Goal: Transaction & Acquisition: Book appointment/travel/reservation

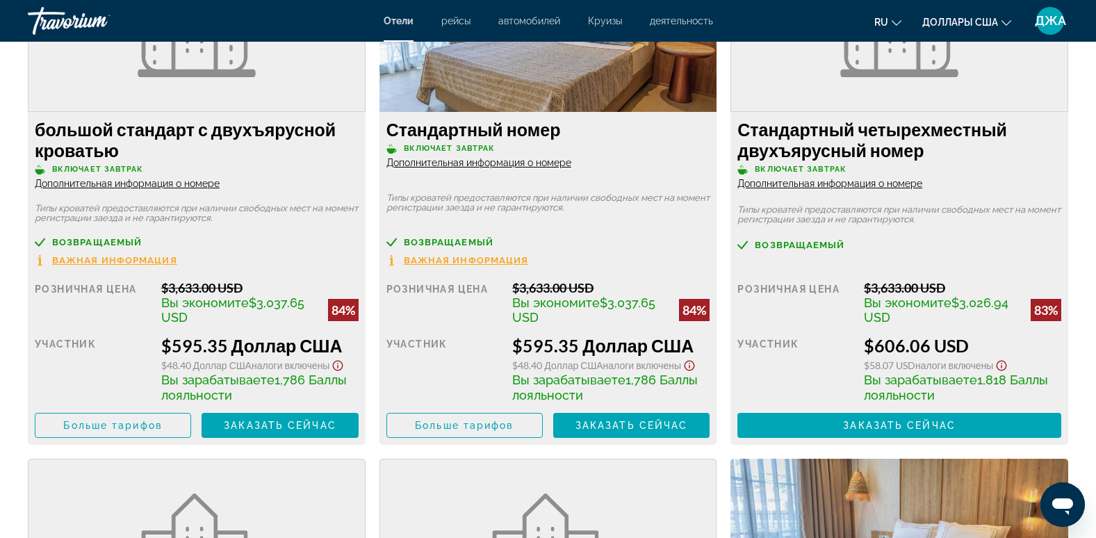
scroll to position [2029, 0]
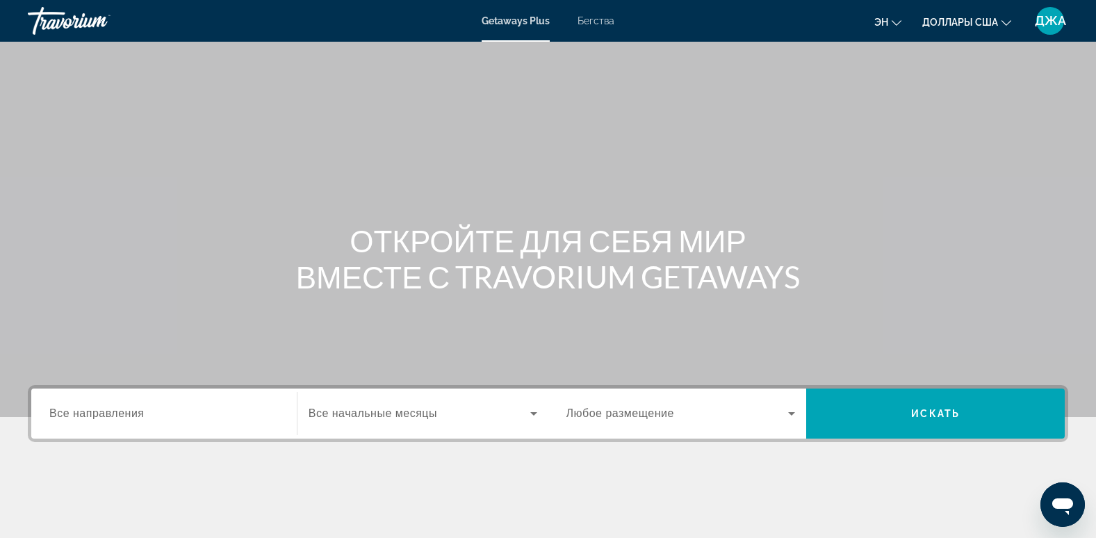
click at [596, 20] on span "Бегства" at bounding box center [595, 20] width 37 height 11
click at [131, 404] on div "Виджет поиска" at bounding box center [163, 414] width 229 height 40
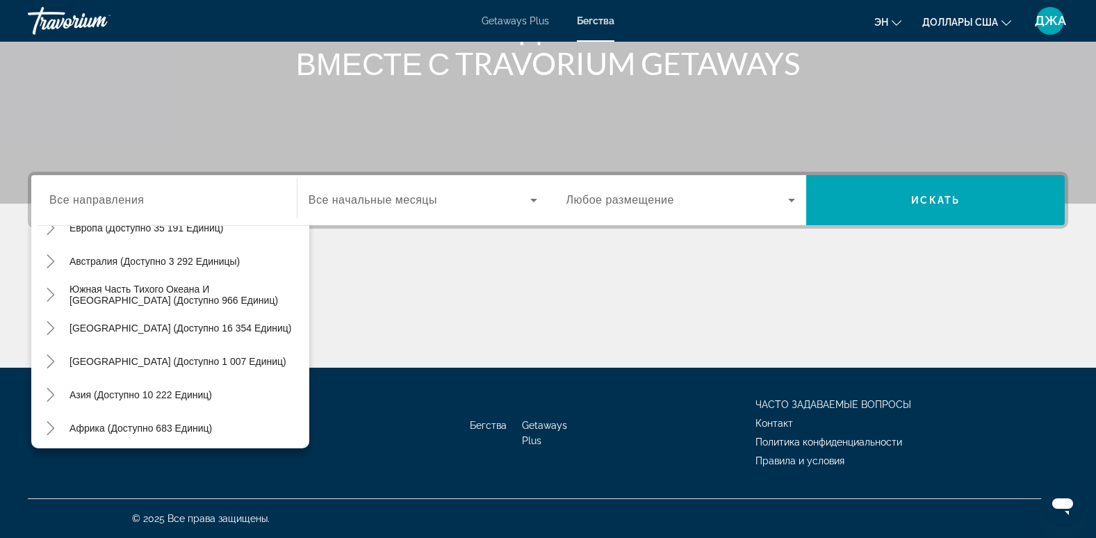
scroll to position [225, 0]
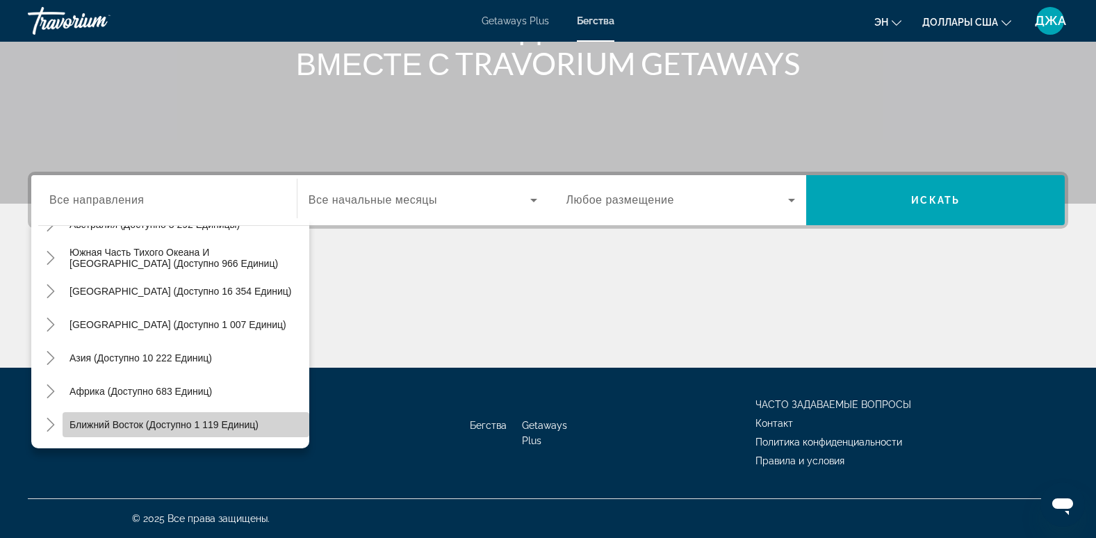
click at [229, 418] on span "Виджет поиска" at bounding box center [186, 424] width 247 height 33
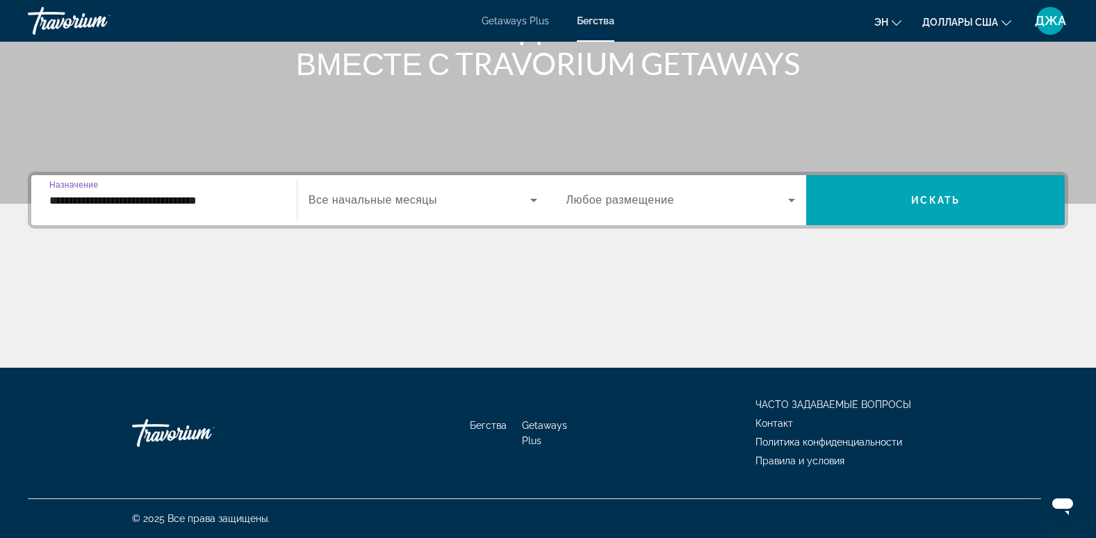
click at [250, 197] on input "**********" at bounding box center [163, 200] width 229 height 17
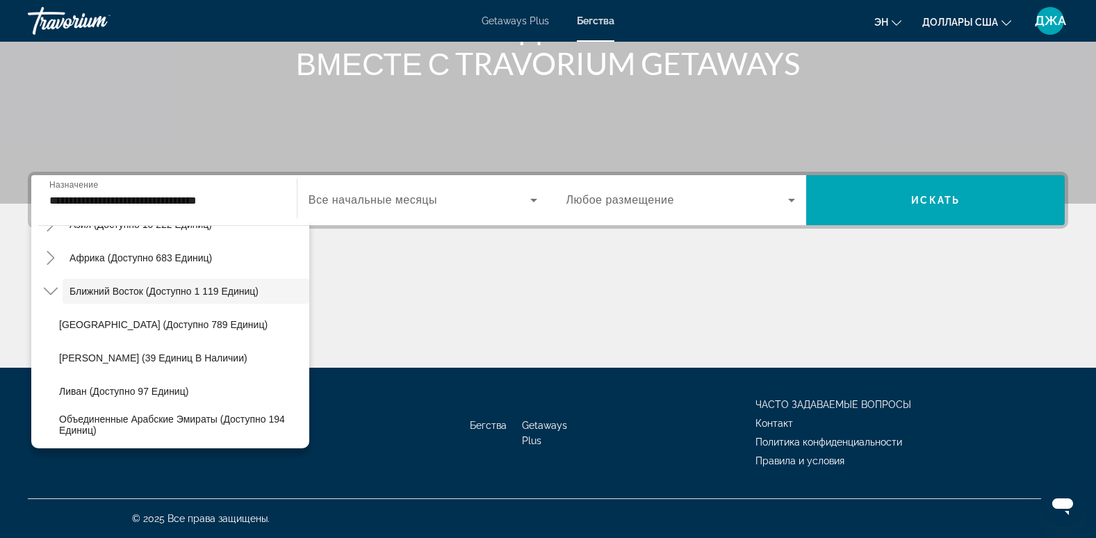
scroll to position [170, 0]
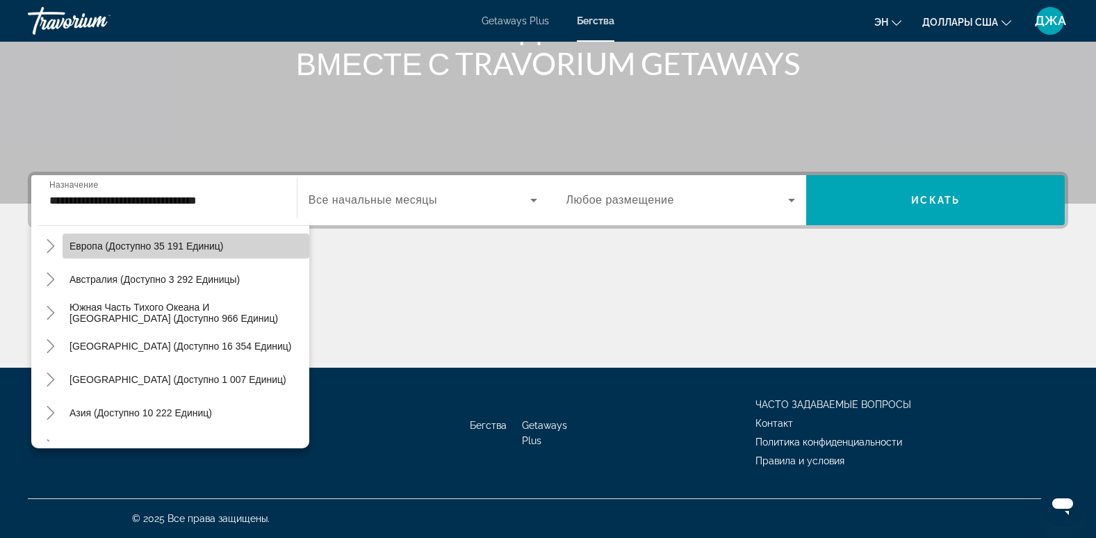
click at [217, 246] on span "Европа (доступно 35 191 единиц)" at bounding box center [146, 245] width 154 height 11
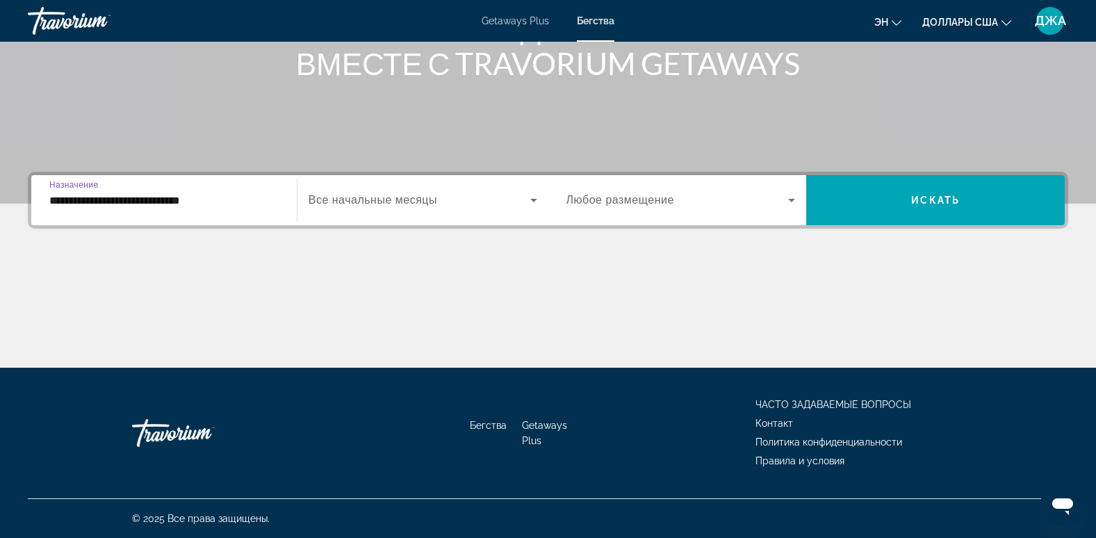
click at [188, 201] on input "**********" at bounding box center [163, 200] width 229 height 17
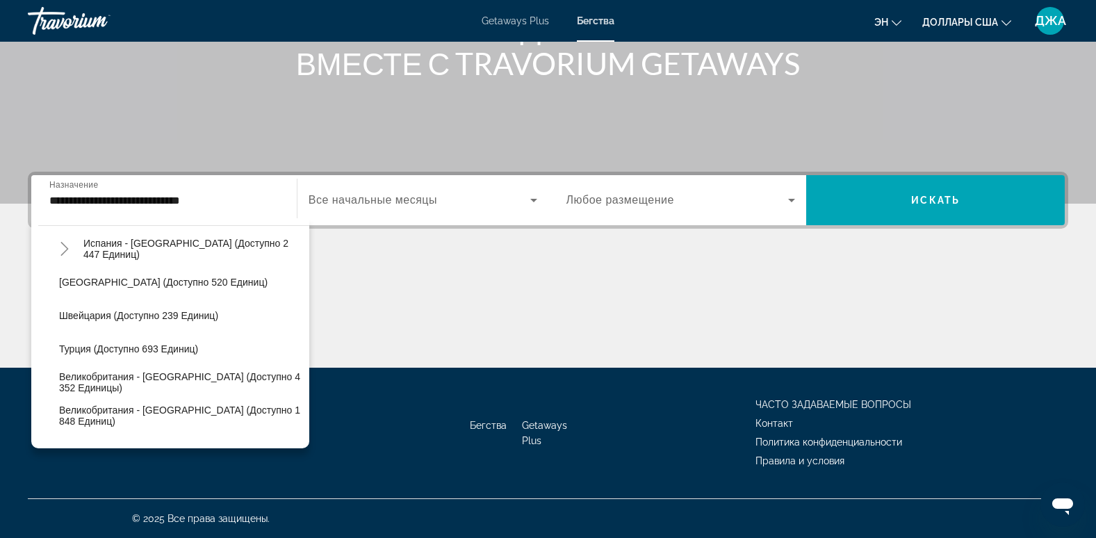
scroll to position [812, 0]
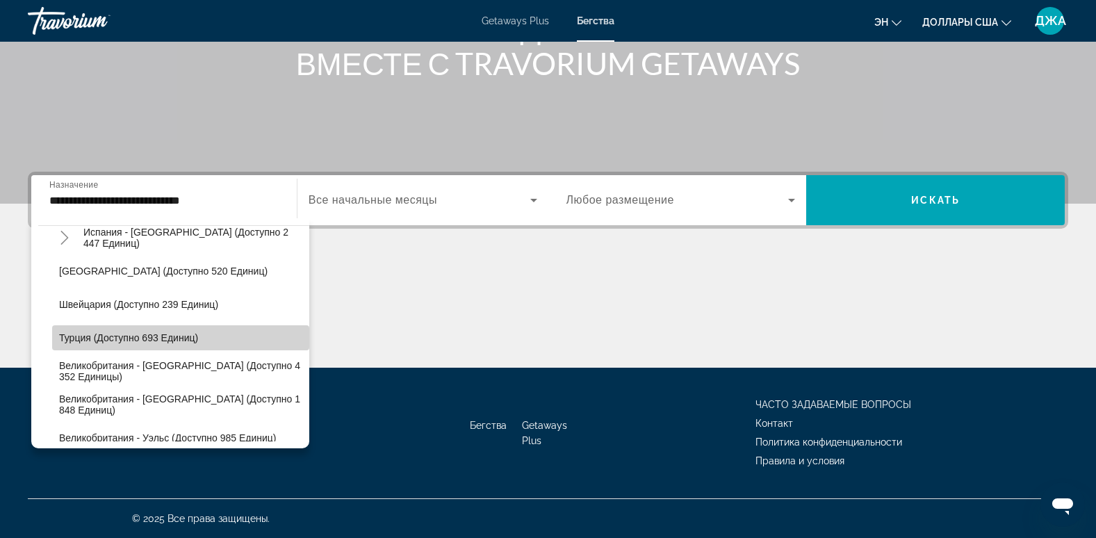
click at [201, 340] on span "Виджет поиска" at bounding box center [180, 337] width 257 height 33
type input "**********"
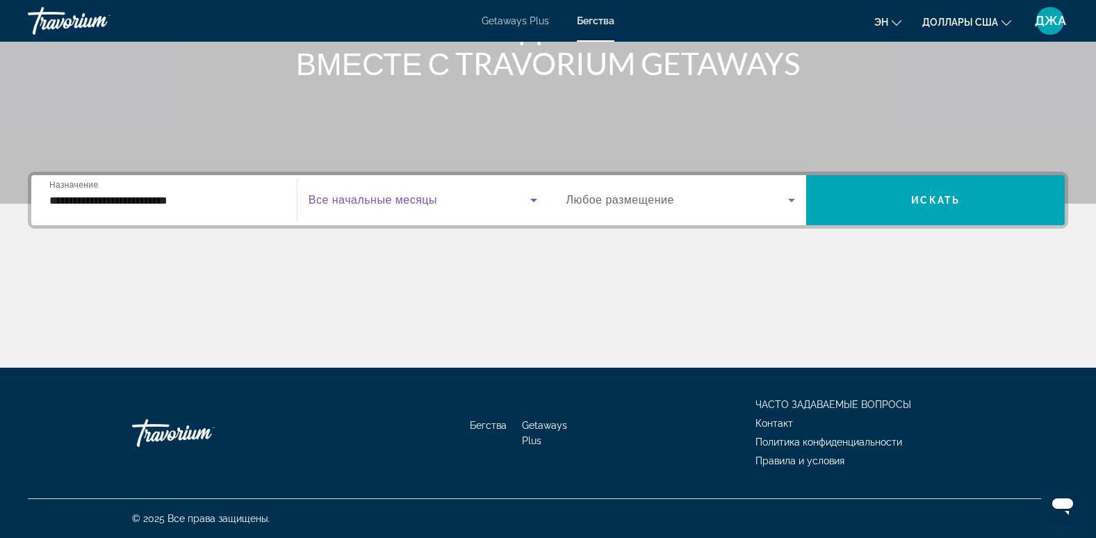
click at [443, 196] on span "Виджет поиска" at bounding box center [419, 200] width 222 height 17
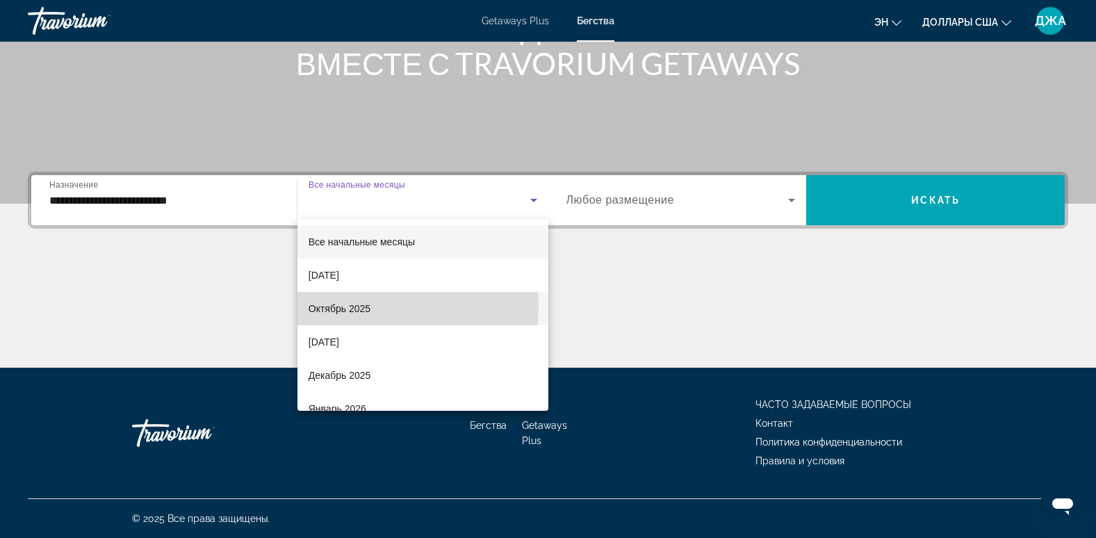
click at [388, 307] on mat-option "Октябрь 2025" at bounding box center [422, 308] width 251 height 33
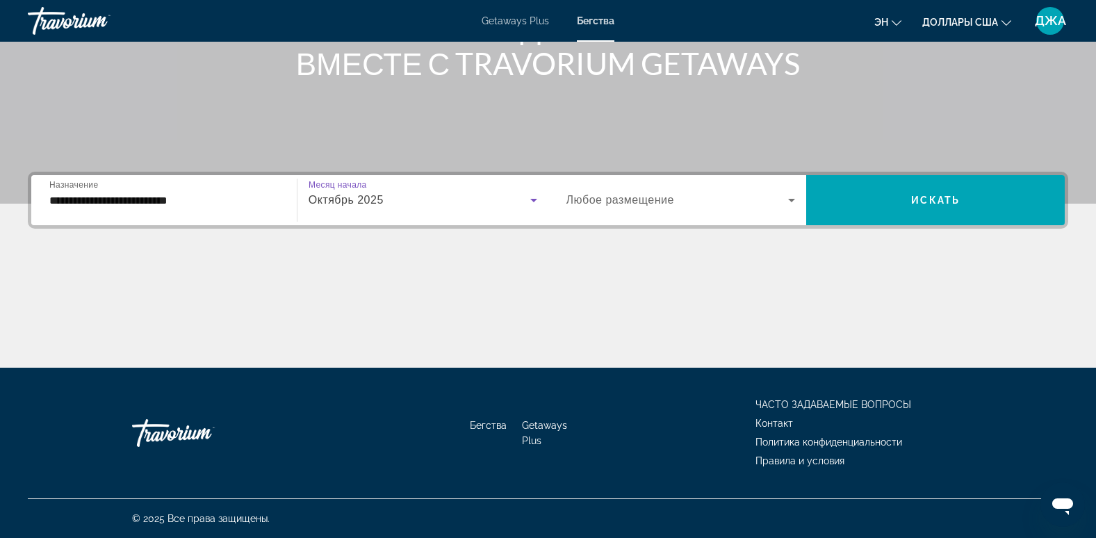
click at [675, 214] on div "Виджет поиска" at bounding box center [680, 200] width 229 height 39
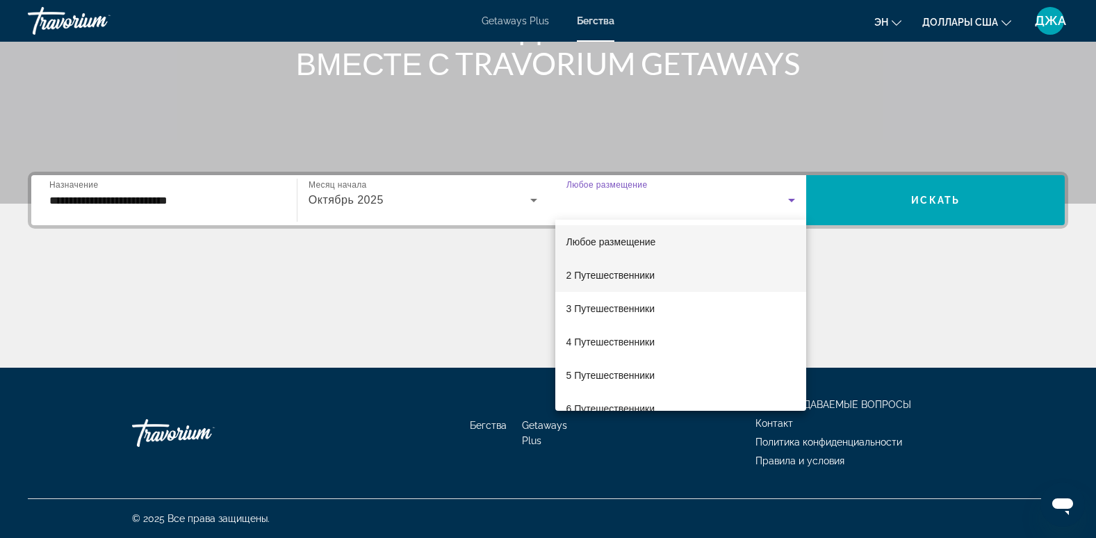
click at [662, 266] on mat-option "2 Путешественники" at bounding box center [680, 274] width 251 height 33
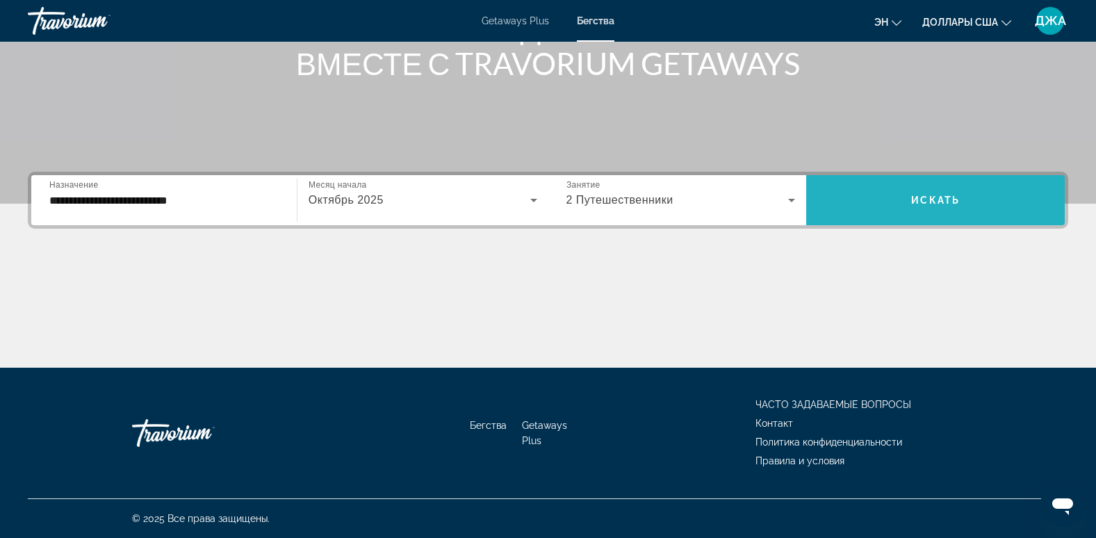
click at [916, 198] on span "Искать" at bounding box center [935, 200] width 49 height 11
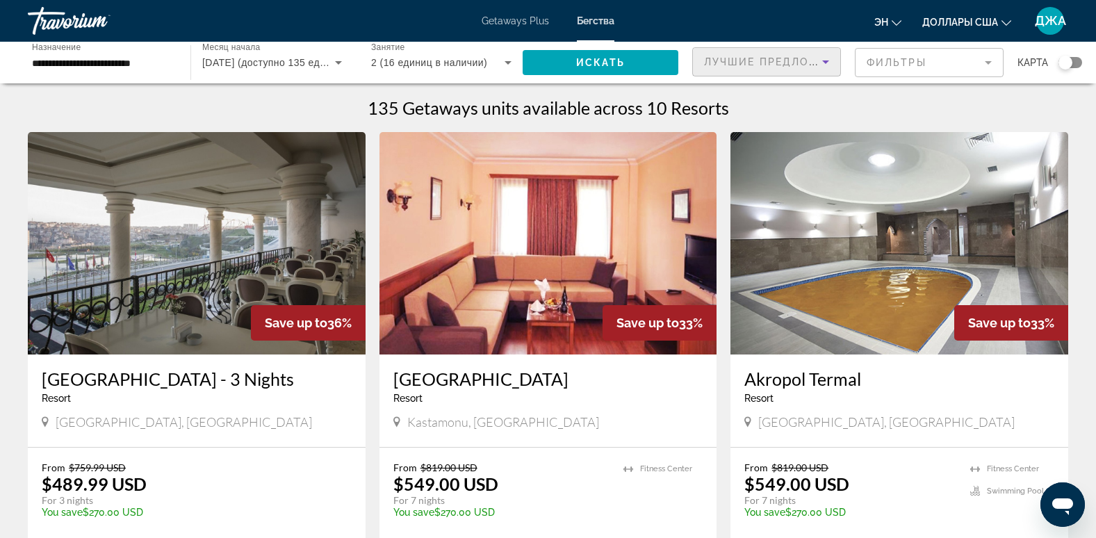
click at [771, 60] on span "Лучшие предложения" at bounding box center [778, 61] width 148 height 11
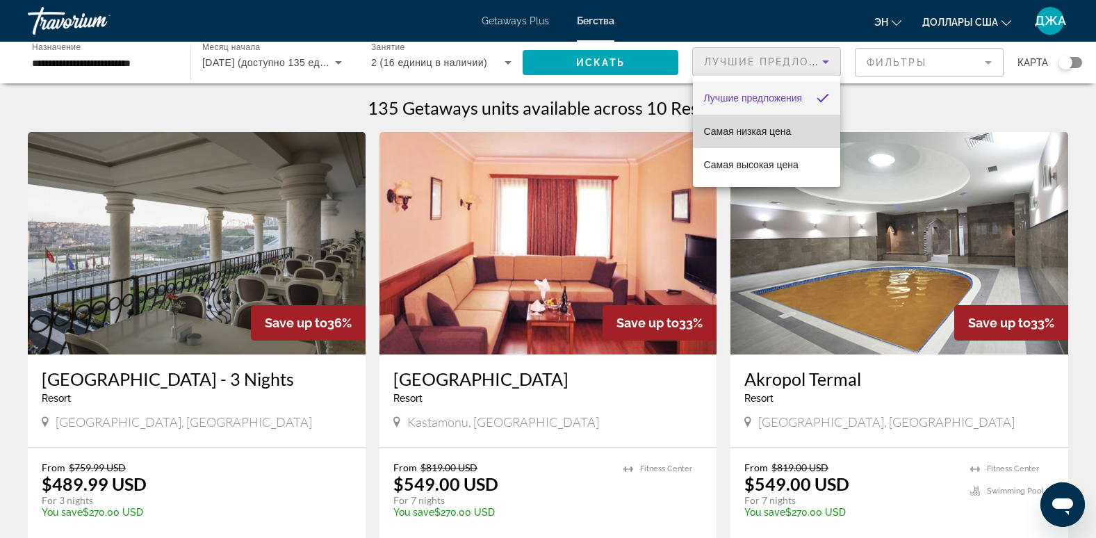
click at [769, 129] on span "Самая низкая цена" at bounding box center [748, 131] width 88 height 11
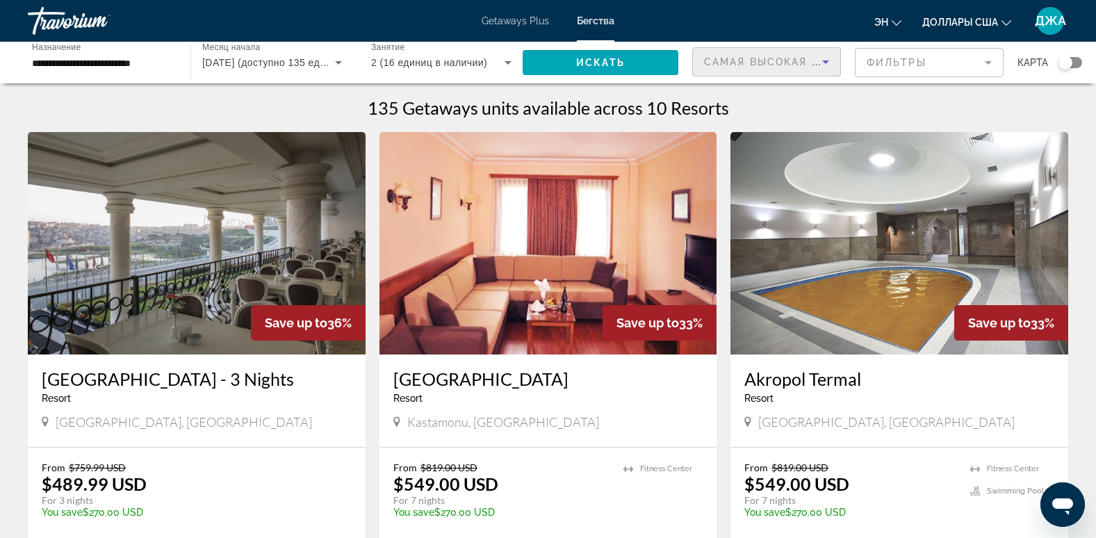
click at [777, 57] on span "Самая высокая цена" at bounding box center [773, 61] width 139 height 11
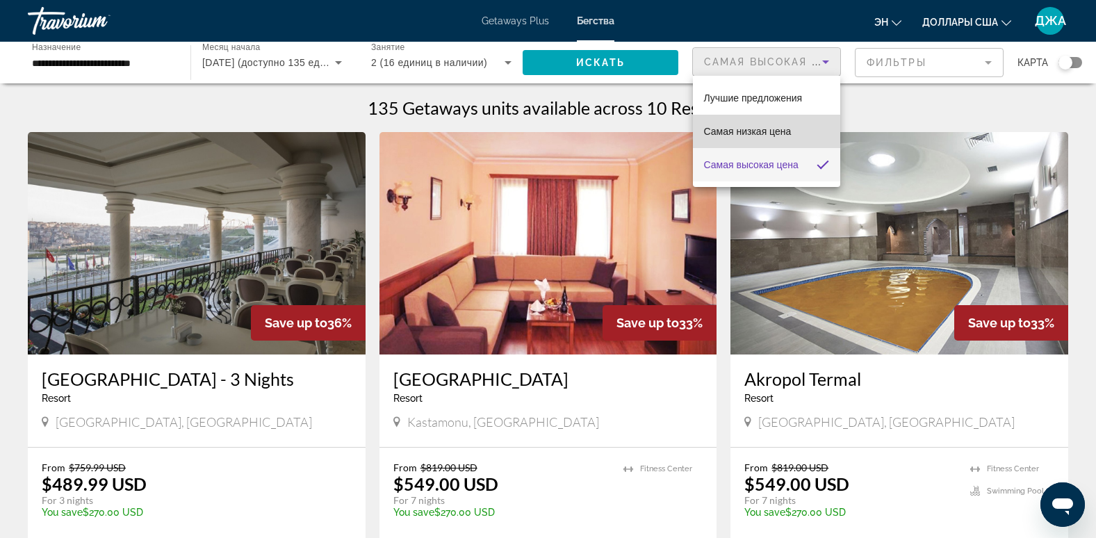
click at [768, 131] on span "Самая низкая цена" at bounding box center [748, 131] width 88 height 11
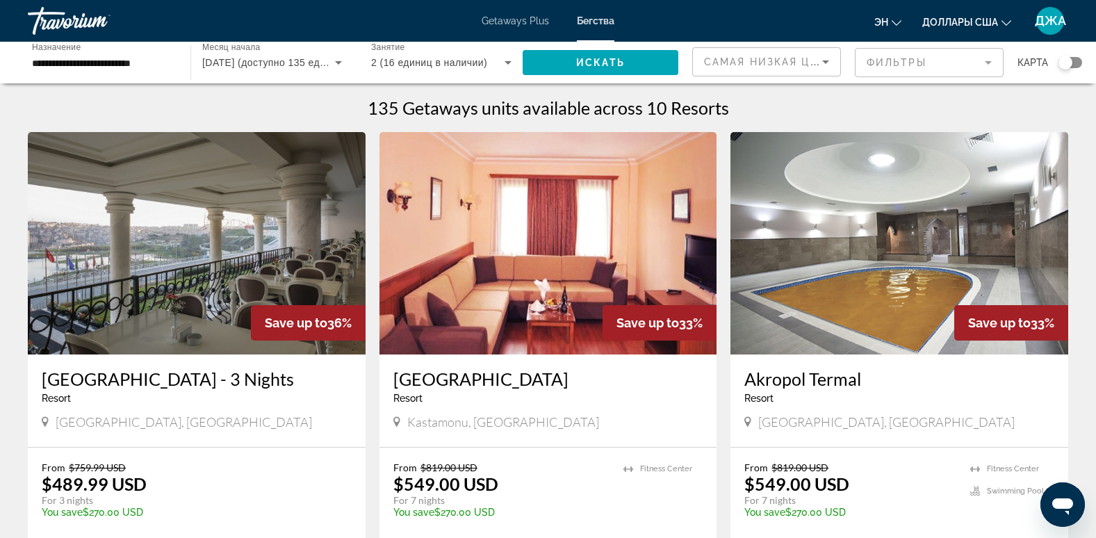
click at [854, 115] on div "135 Getaways units available across 10 Resorts" at bounding box center [548, 107] width 1040 height 21
click at [277, 58] on span "Октябрь 2025 (доступно 135 единиц)" at bounding box center [274, 62] width 144 height 11
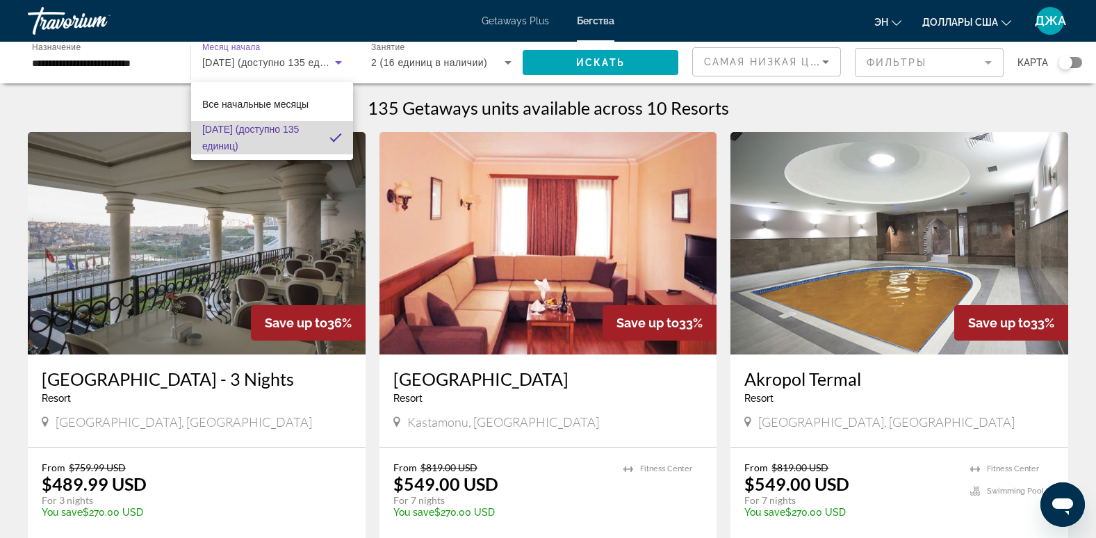
click at [248, 131] on font "Октябрь 2025 (доступно 135 единиц)" at bounding box center [250, 138] width 97 height 28
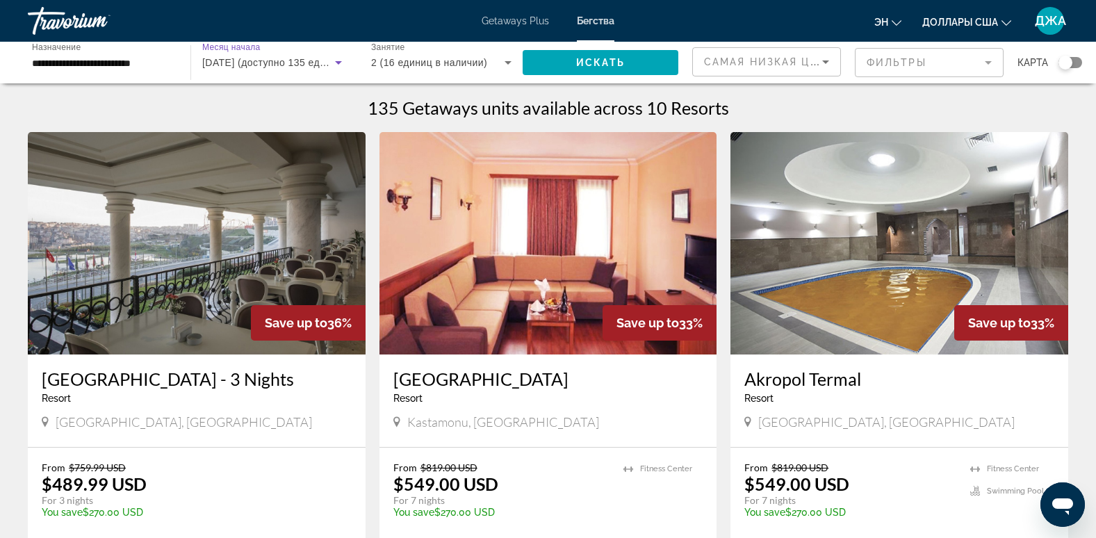
click at [259, 63] on span "Октябрь 2025 (доступно 135 единиц)" at bounding box center [274, 62] width 144 height 11
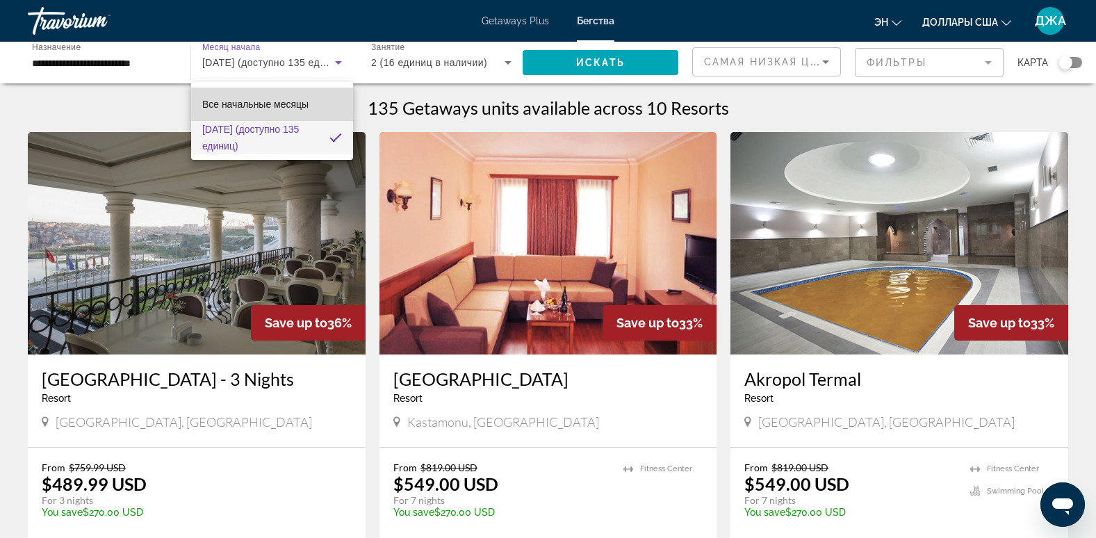
click at [248, 108] on span "Все начальные месяцы" at bounding box center [255, 104] width 106 height 11
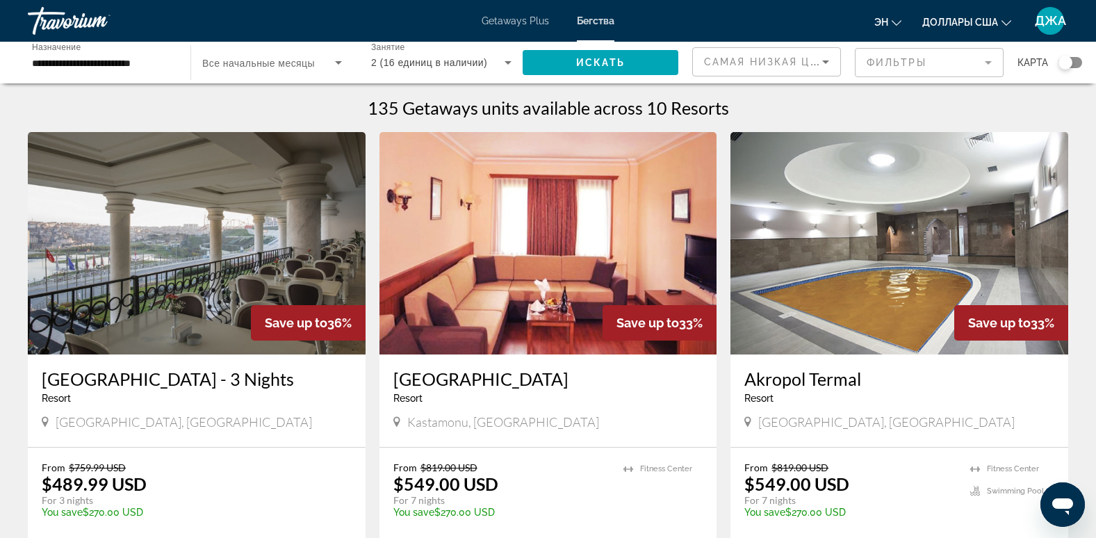
click at [290, 49] on div "Виджет поиска" at bounding box center [272, 62] width 140 height 39
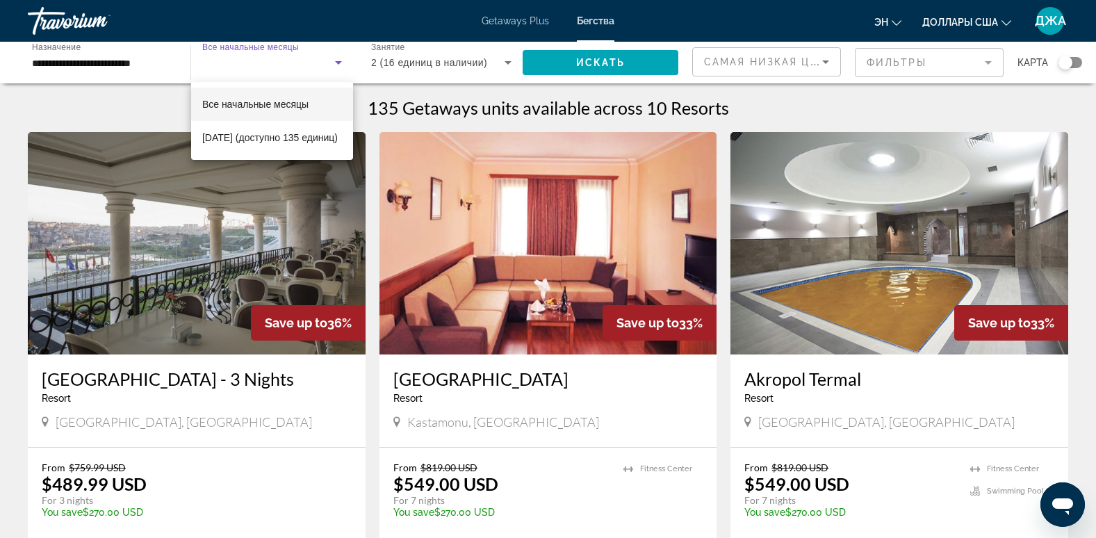
click at [570, 249] on div at bounding box center [548, 269] width 1096 height 538
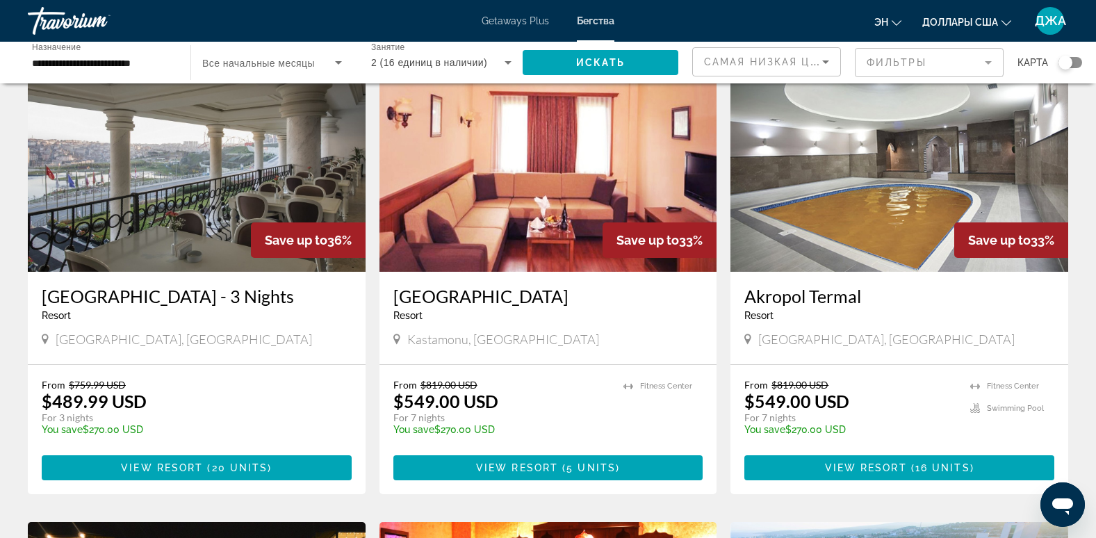
scroll to position [83, 0]
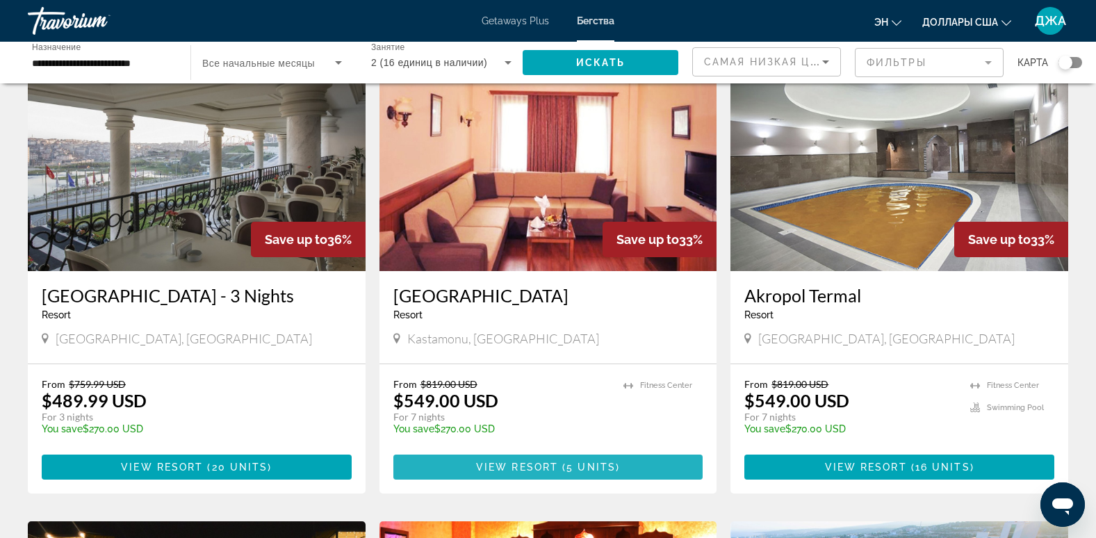
click at [555, 462] on span "View Resort" at bounding box center [517, 466] width 82 height 11
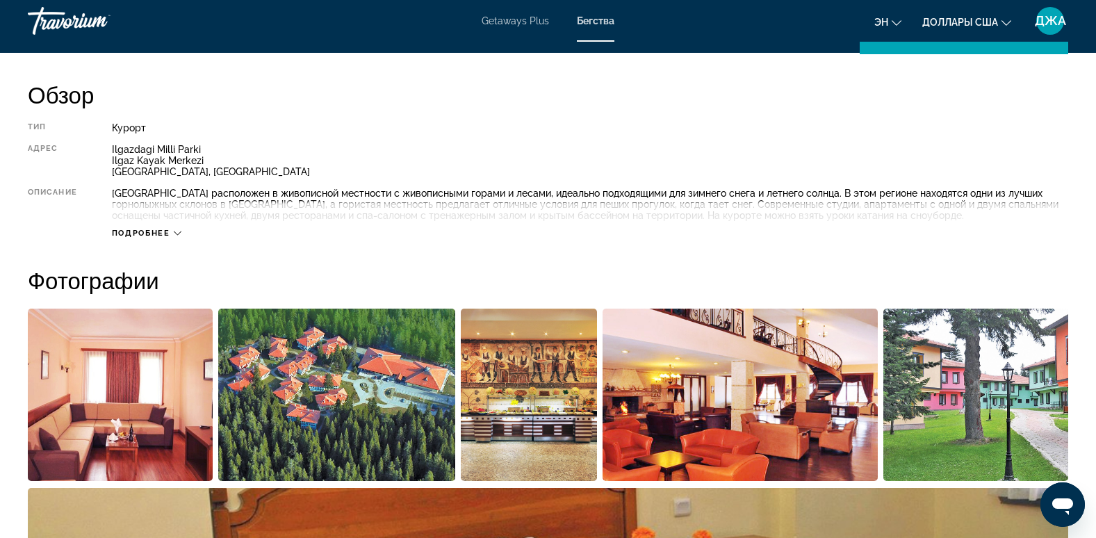
scroll to position [472, 0]
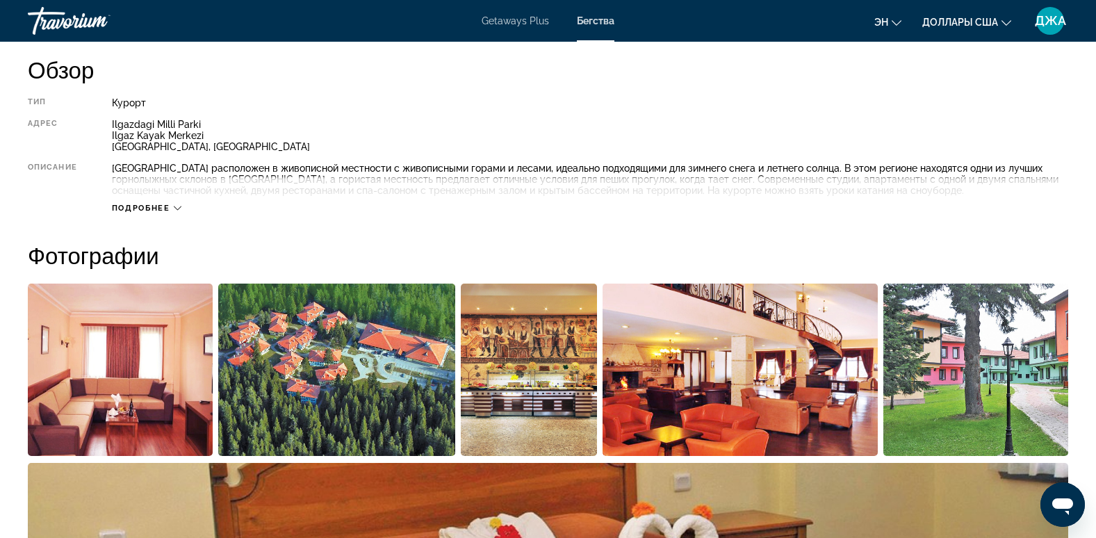
click at [174, 204] on div "Подробнее" at bounding box center [146, 208] width 69 height 9
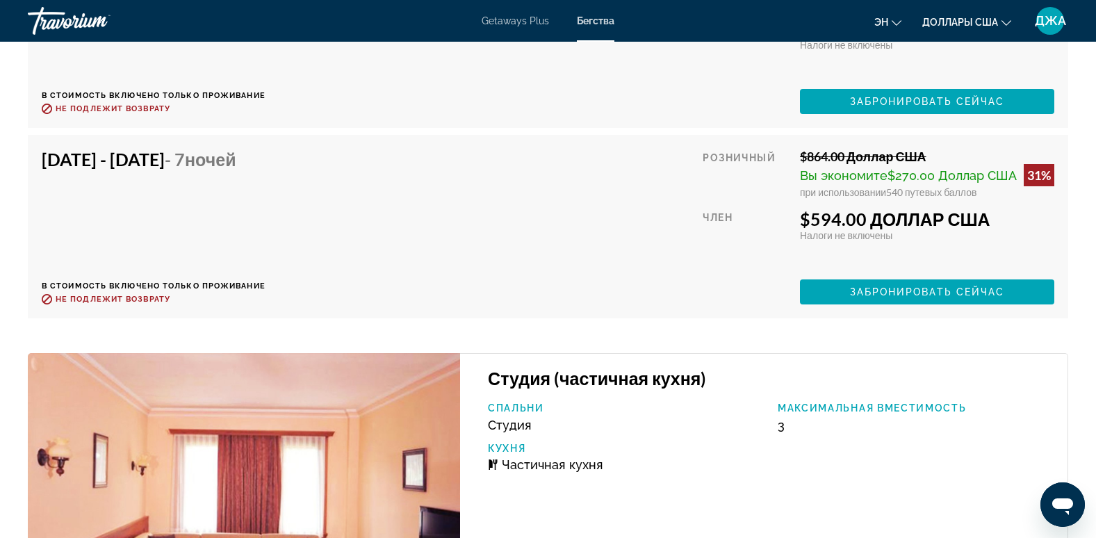
scroll to position [5085, 0]
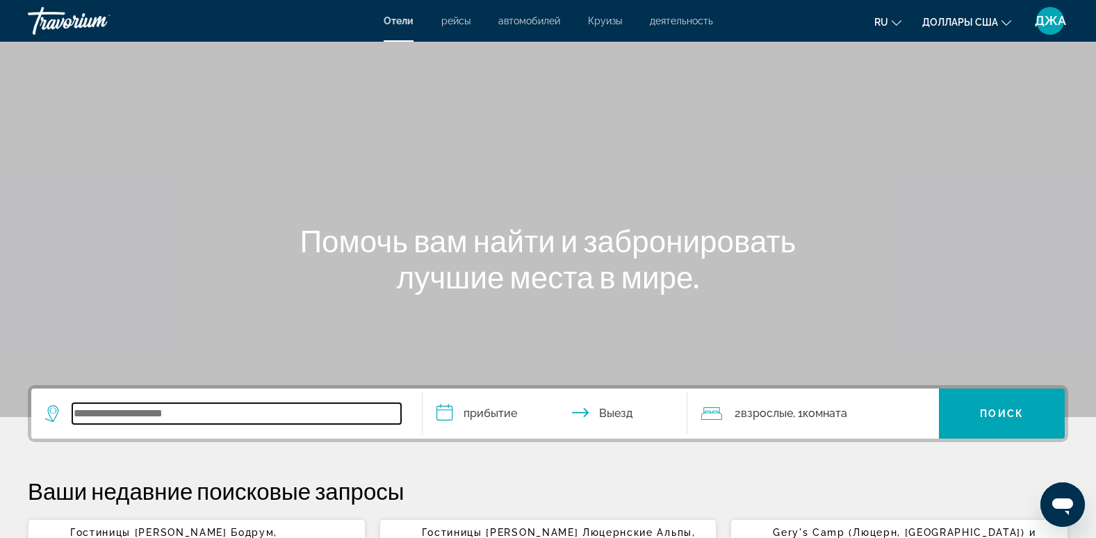
click at [161, 413] on input "Виджет поиска" at bounding box center [236, 413] width 329 height 21
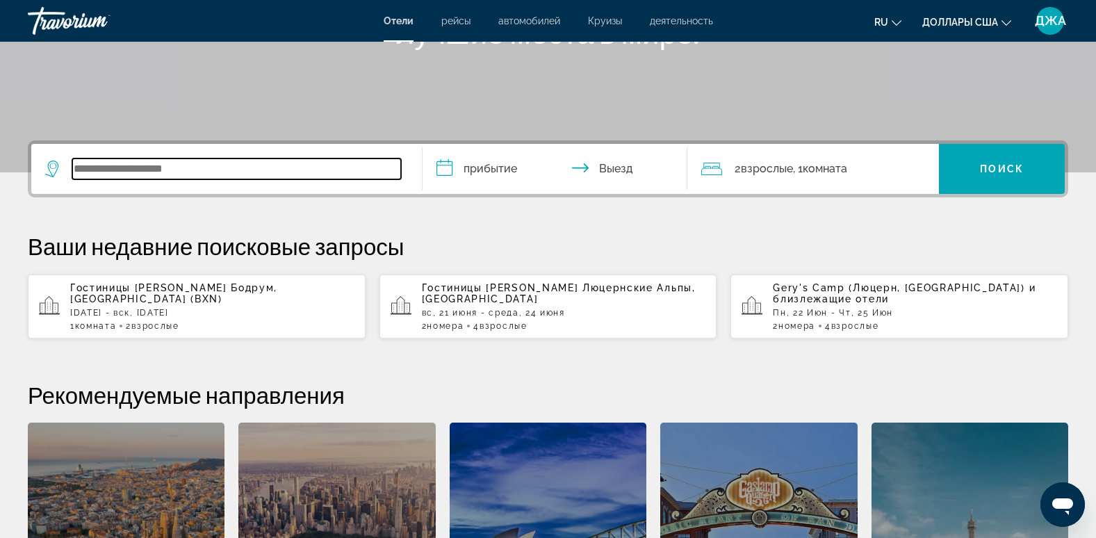
scroll to position [340, 0]
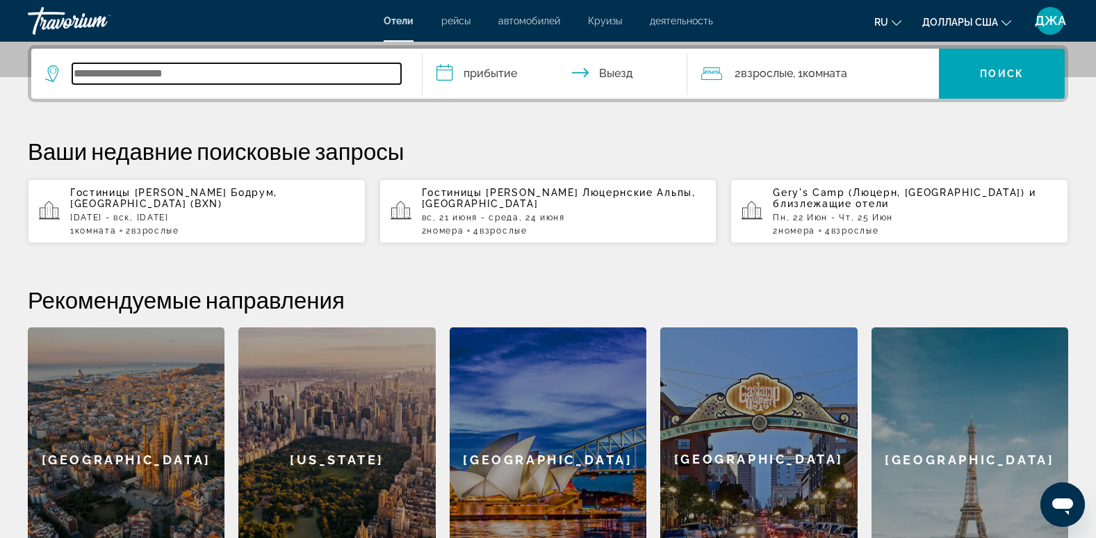
click at [199, 73] on input "Виджет поиска" at bounding box center [236, 73] width 329 height 21
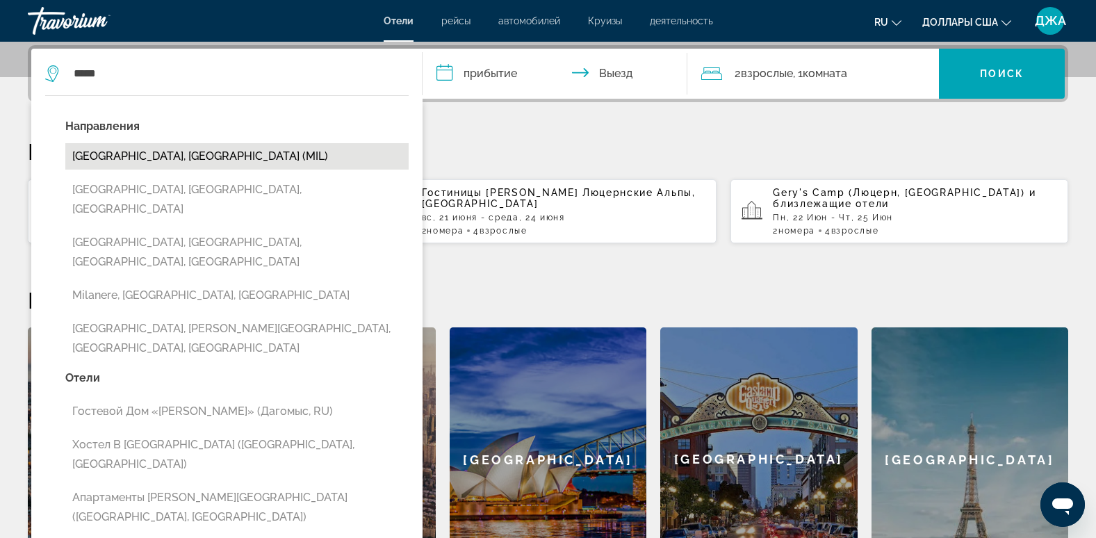
click at [168, 155] on button "[GEOGRAPHIC_DATA], [GEOGRAPHIC_DATA] (MIL)" at bounding box center [236, 156] width 343 height 26
type input "**********"
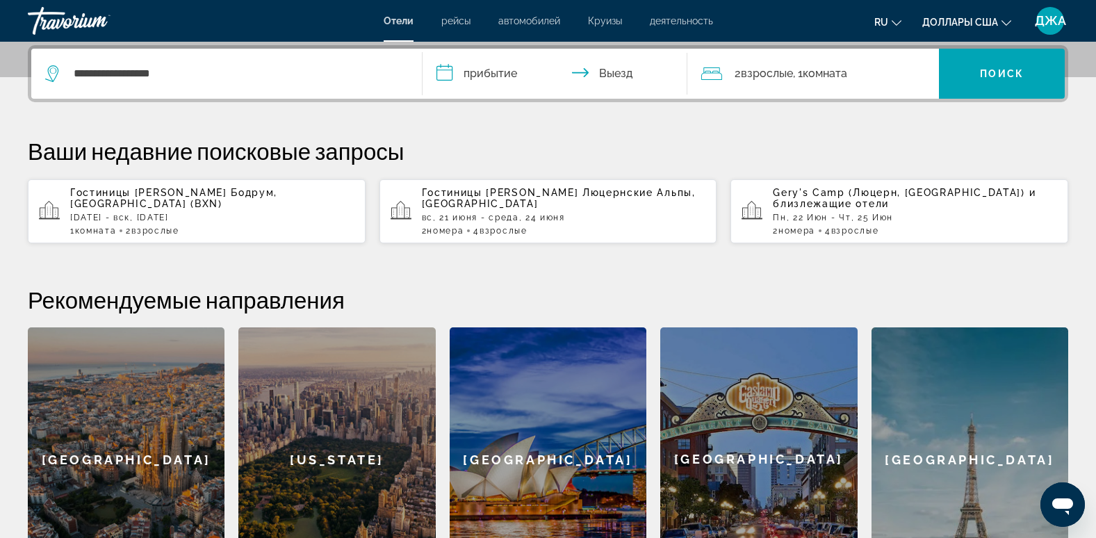
click at [481, 71] on input "**********" at bounding box center [557, 76] width 271 height 54
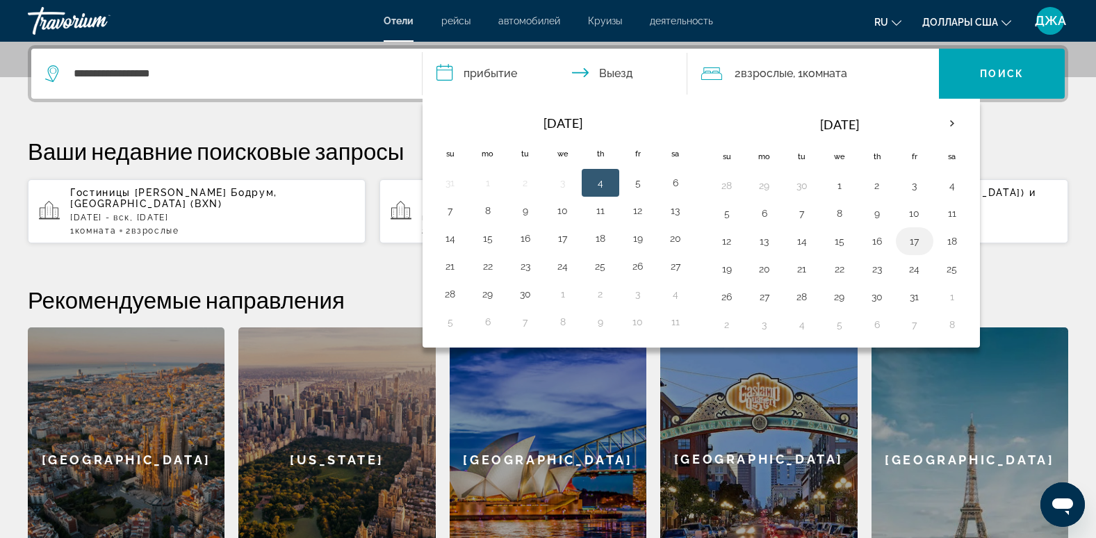
click at [913, 236] on button "17" at bounding box center [914, 240] width 22 height 19
click at [725, 267] on button "19" at bounding box center [727, 268] width 22 height 19
type input "**********"
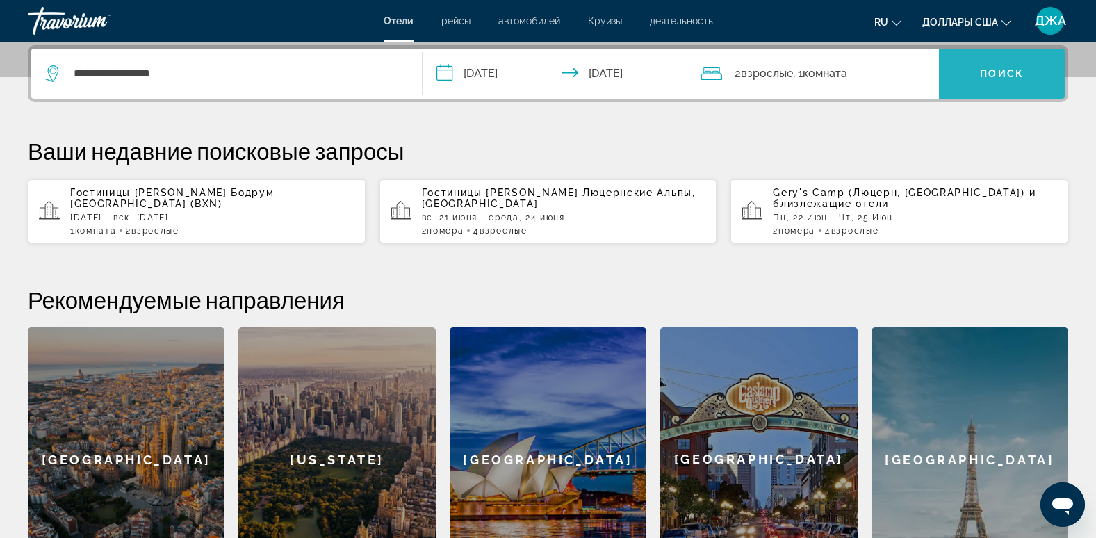
click at [1007, 72] on span "Поиск" at bounding box center [1002, 73] width 44 height 11
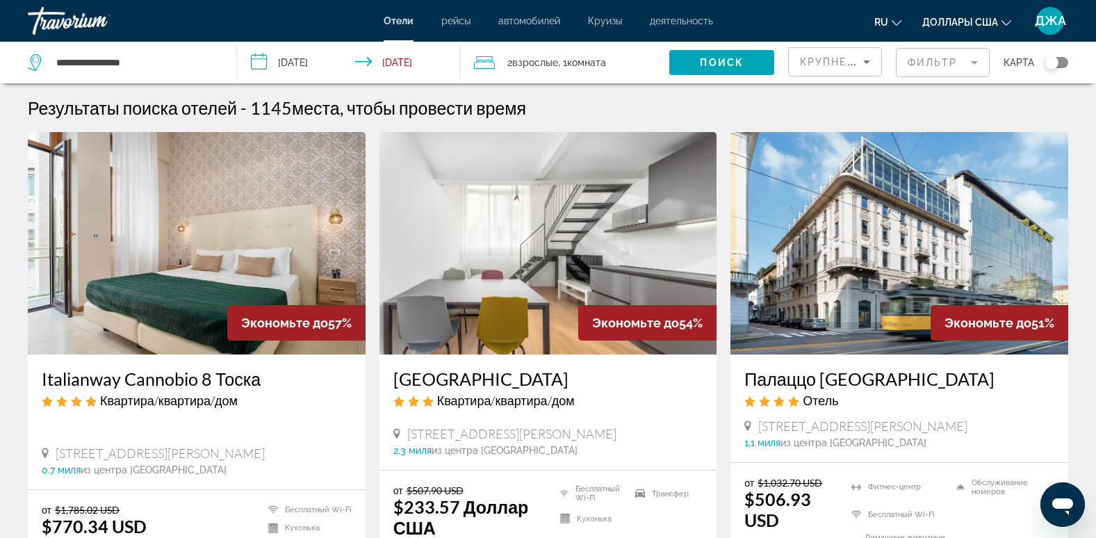
click at [930, 60] on mat-form-field "Фильтр" at bounding box center [942, 62] width 94 height 29
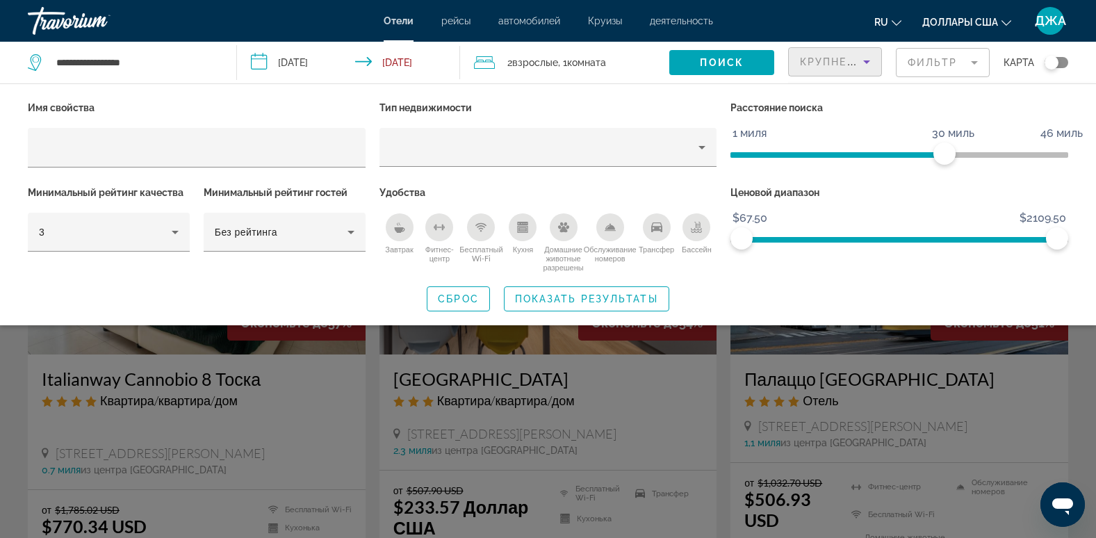
click at [818, 61] on span "Крупнейшие сбережения" at bounding box center [884, 61] width 169 height 11
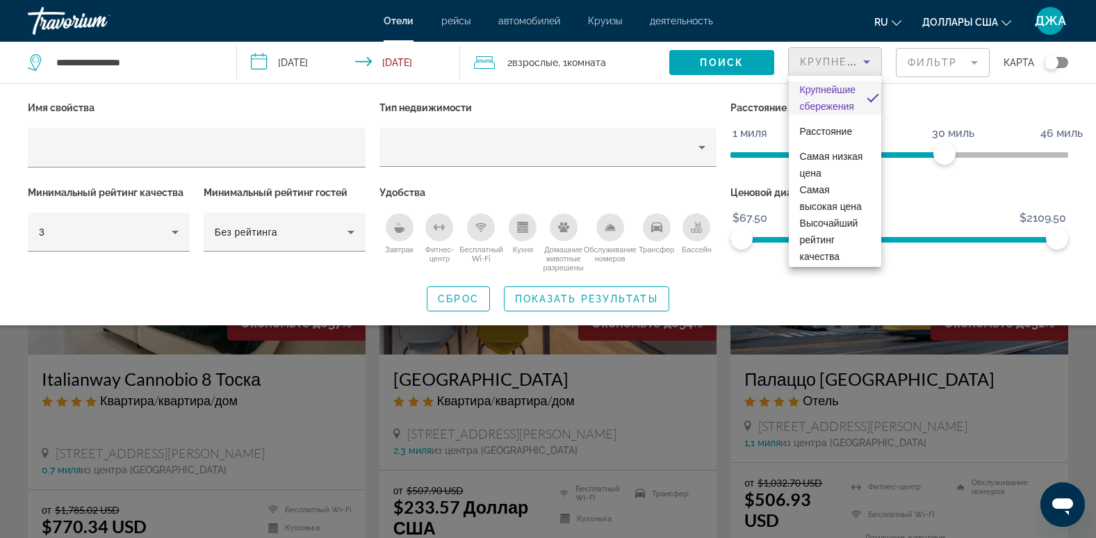
click at [399, 222] on div at bounding box center [548, 269] width 1096 height 538
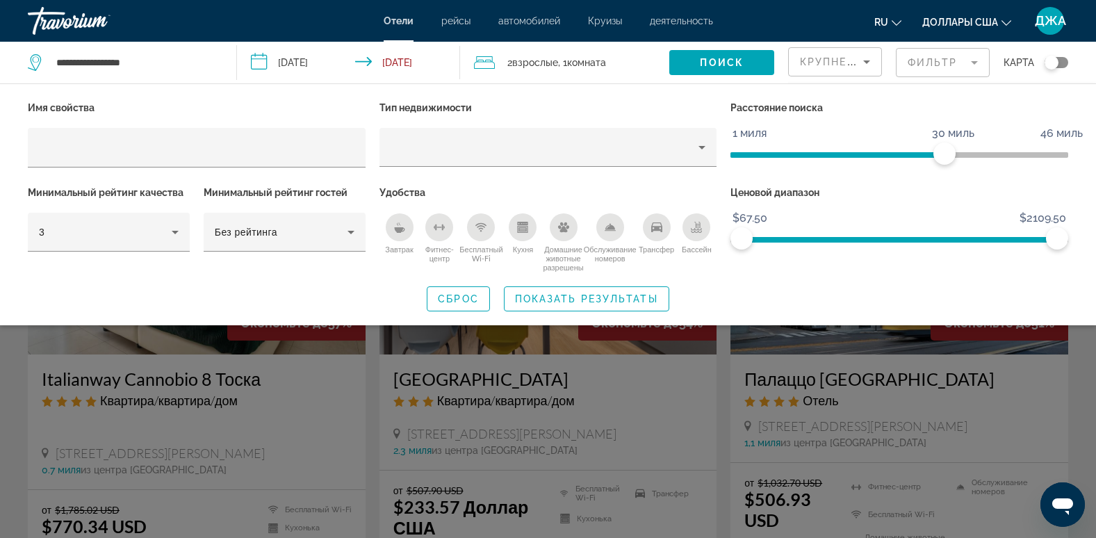
click at [393, 225] on div "Завтрак" at bounding box center [400, 227] width 28 height 28
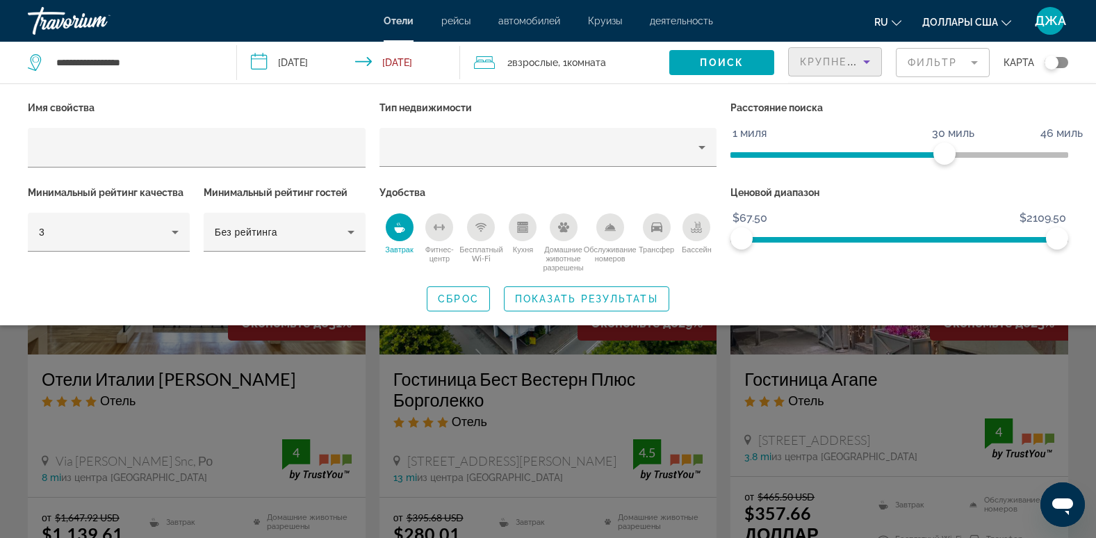
click at [839, 56] on span "Крупнейшие сбережения" at bounding box center [884, 61] width 169 height 11
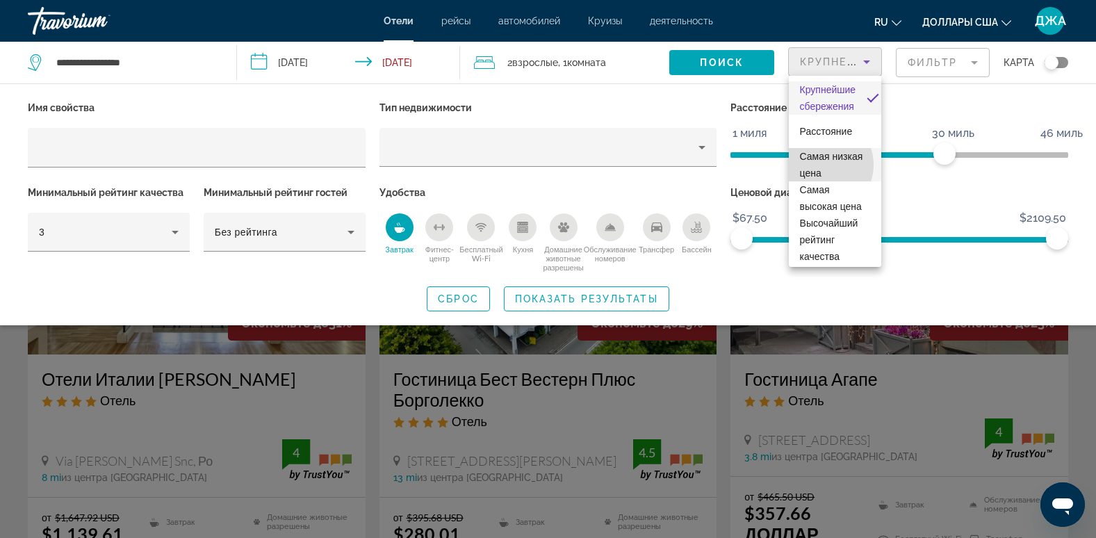
click at [822, 165] on span "Самая низкая цена" at bounding box center [835, 164] width 70 height 33
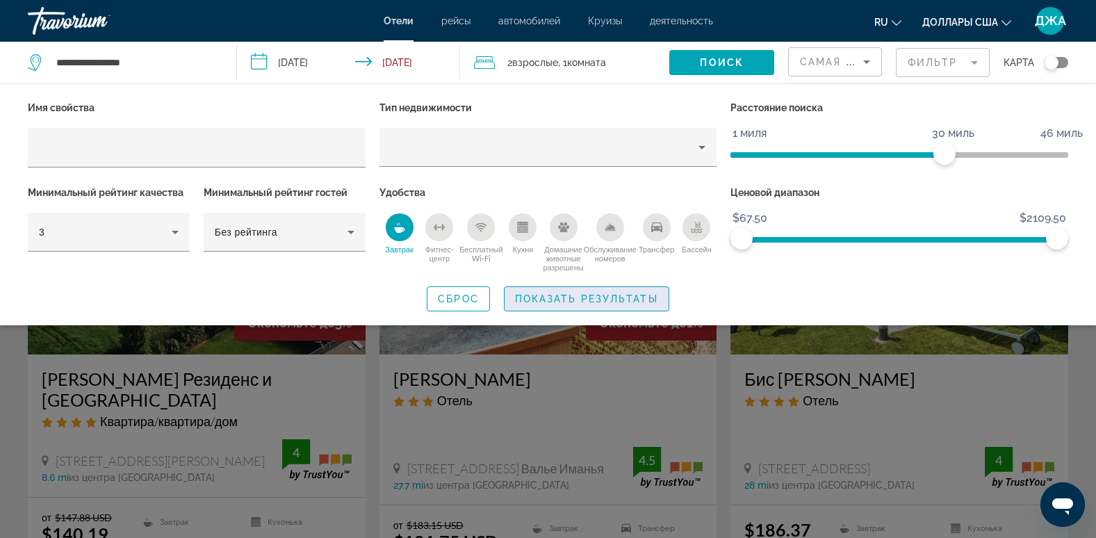
click at [593, 297] on span "Показать результаты" at bounding box center [586, 298] width 143 height 11
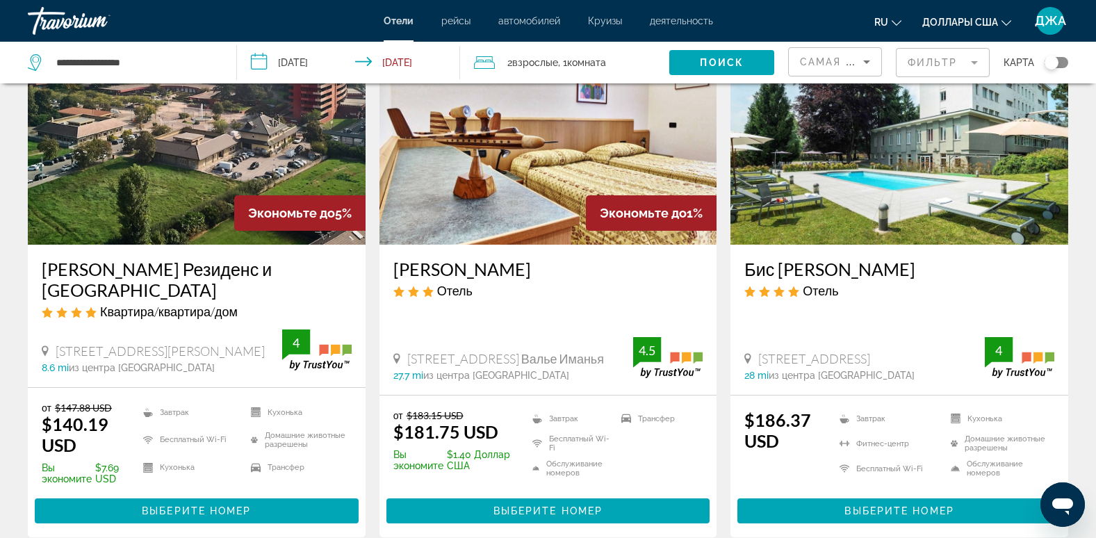
scroll to position [111, 0]
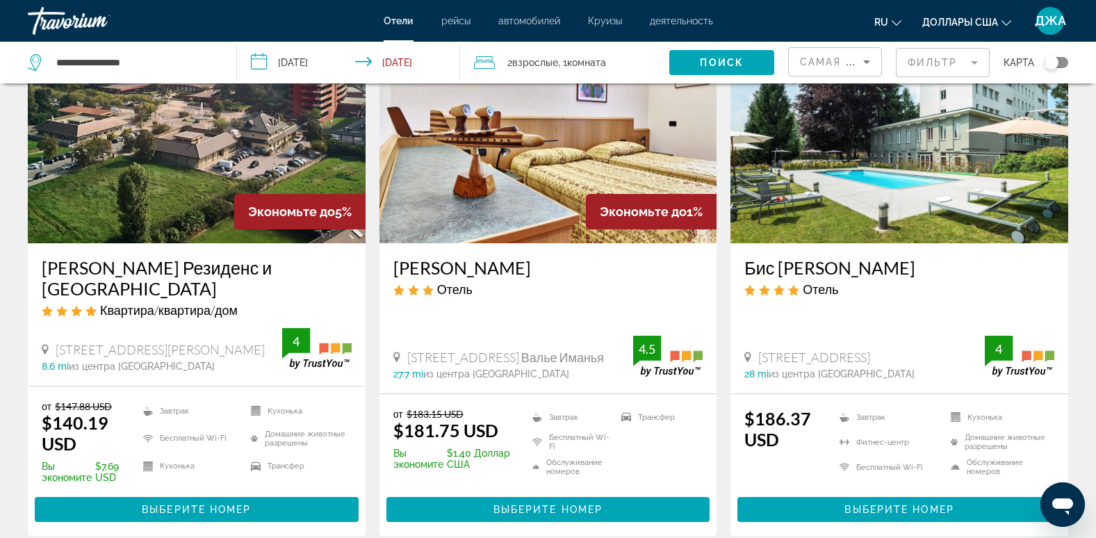
click at [506, 207] on img "Основное содержание" at bounding box center [548, 132] width 338 height 222
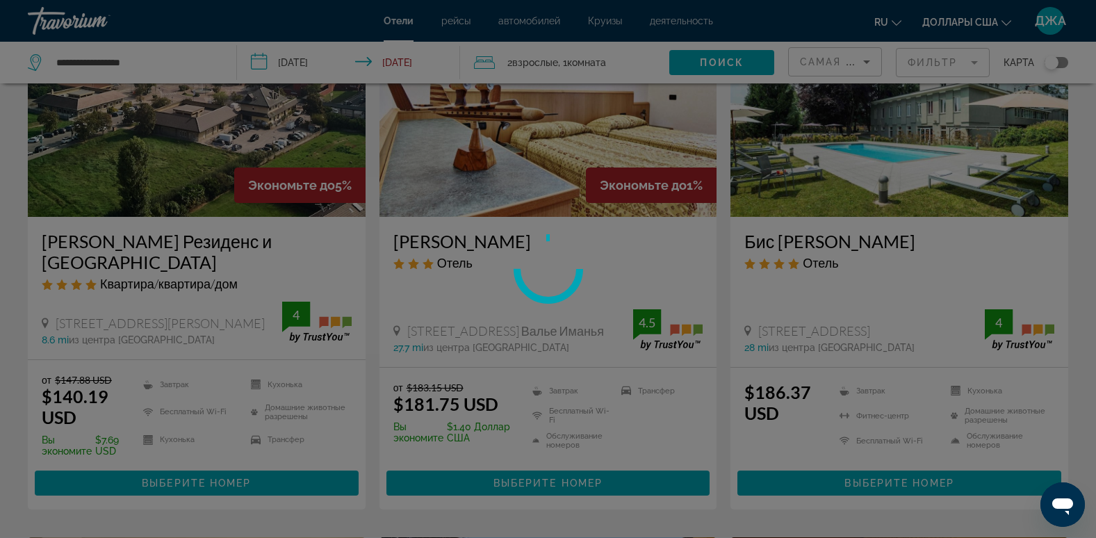
scroll to position [139, 0]
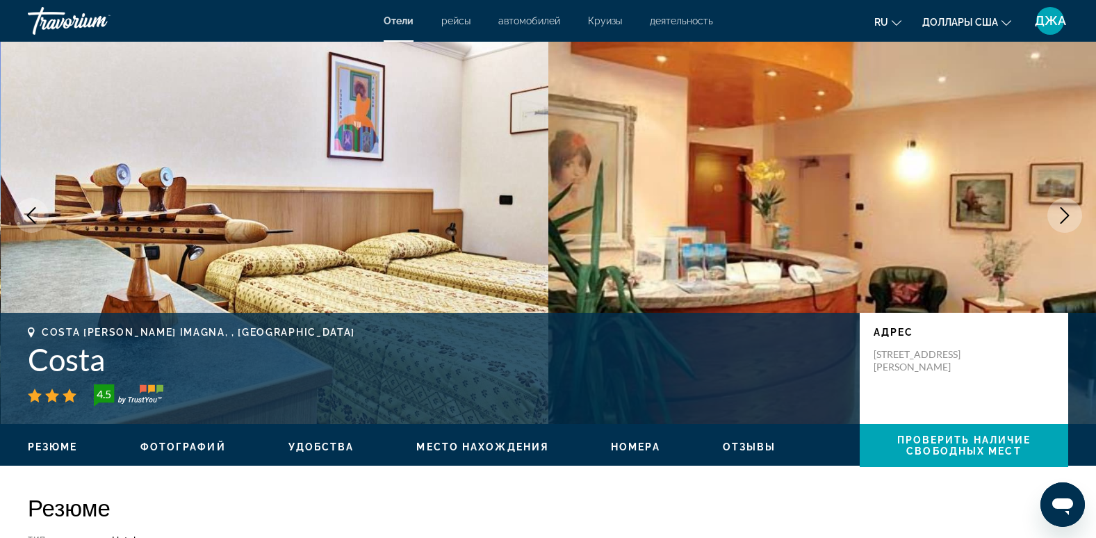
scroll to position [56, 0]
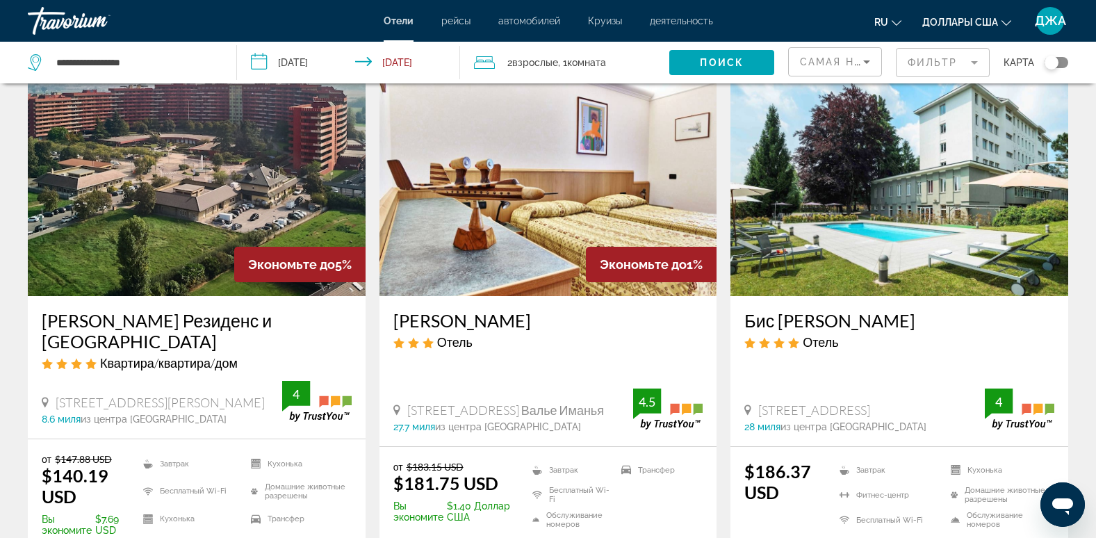
scroll to position [53, 0]
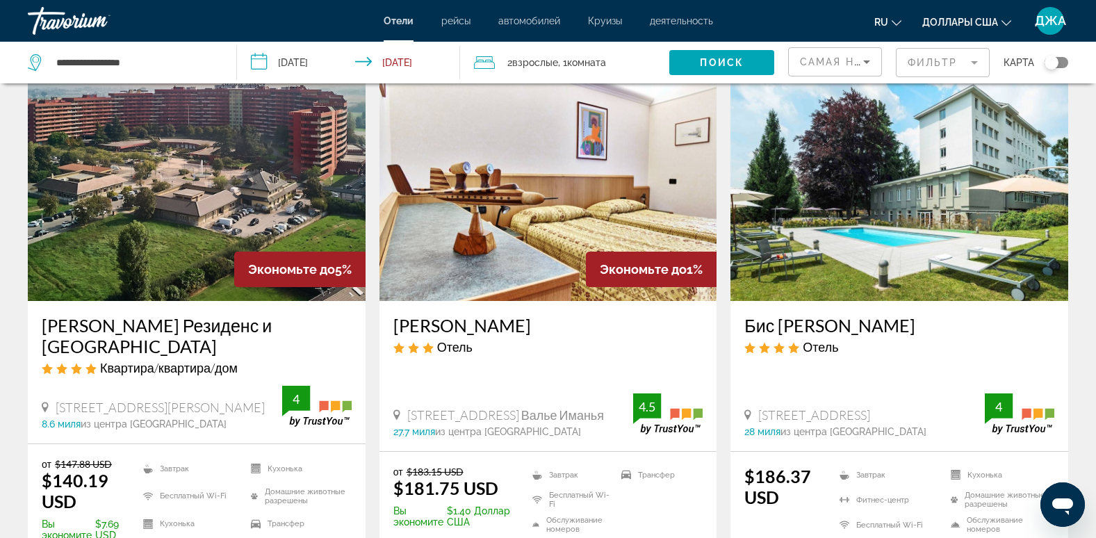
click at [934, 58] on mat-form-field "Фильтр" at bounding box center [942, 62] width 94 height 29
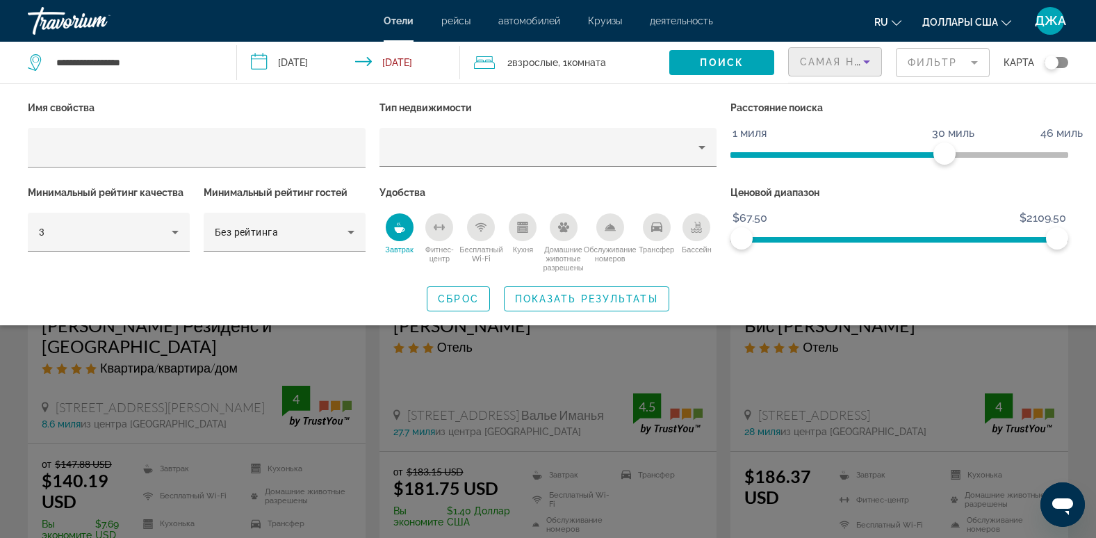
click at [820, 59] on span "Самая низкая цена" at bounding box center [864, 61] width 129 height 11
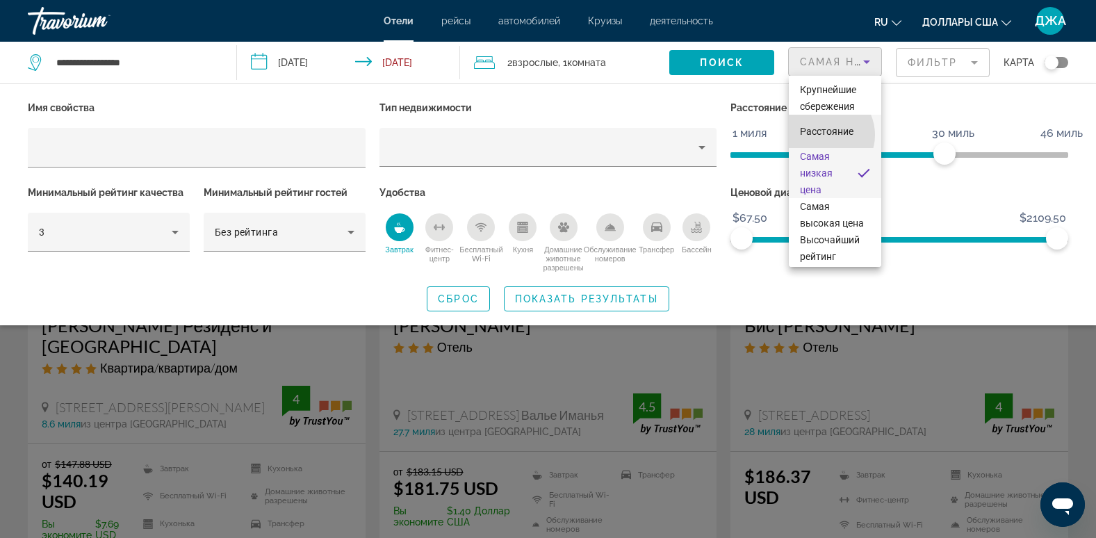
click at [824, 135] on span "Расстояние" at bounding box center [826, 131] width 53 height 11
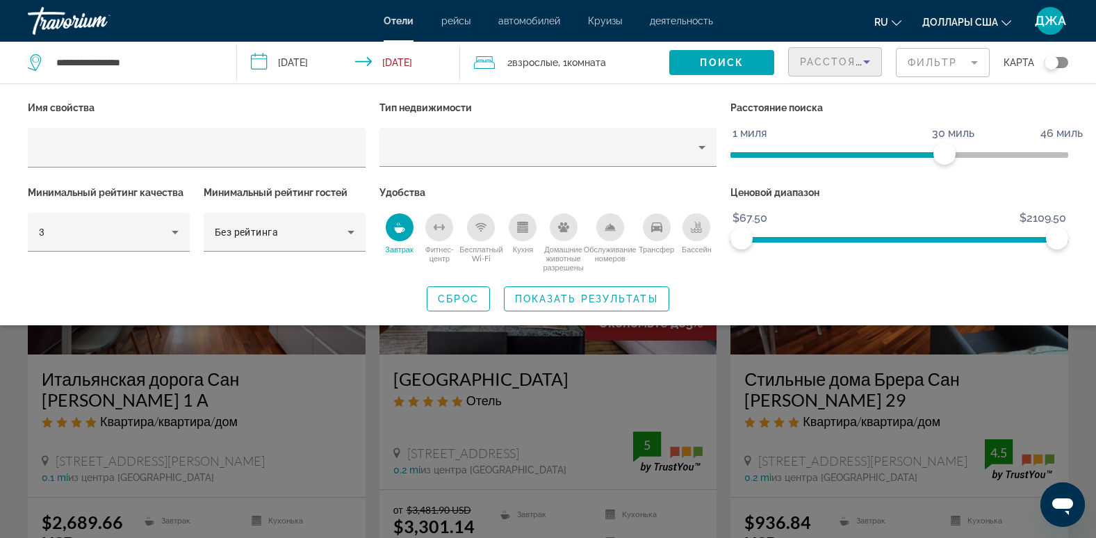
scroll to position [470, 0]
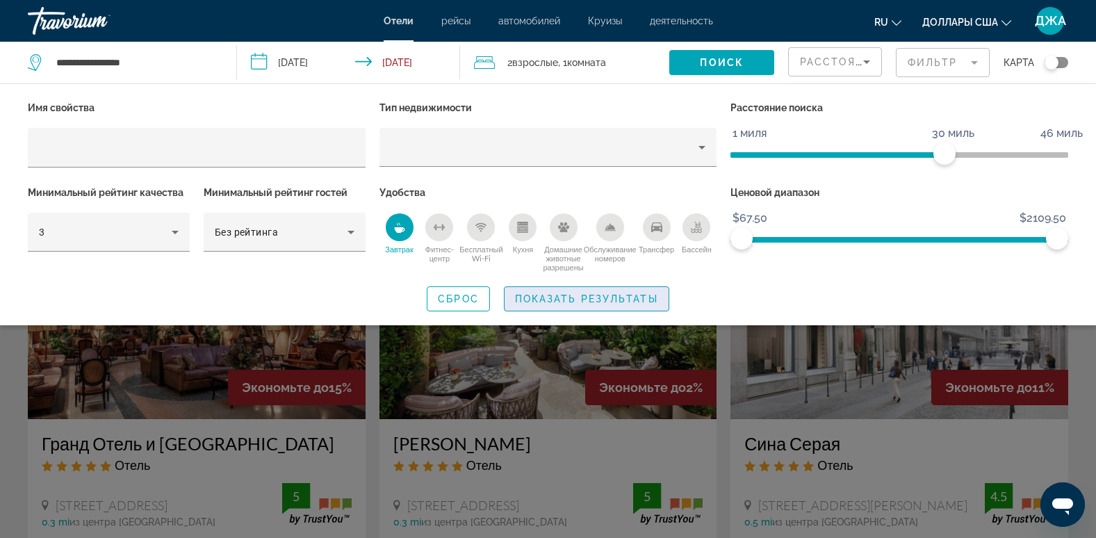
click at [589, 296] on span "Показать результаты" at bounding box center [586, 298] width 143 height 11
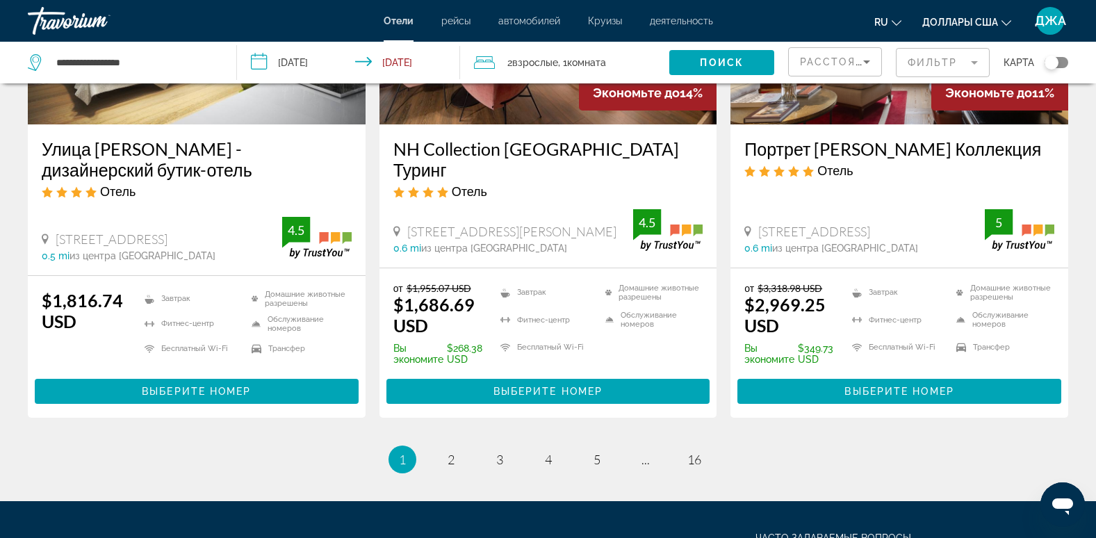
scroll to position [1832, 0]
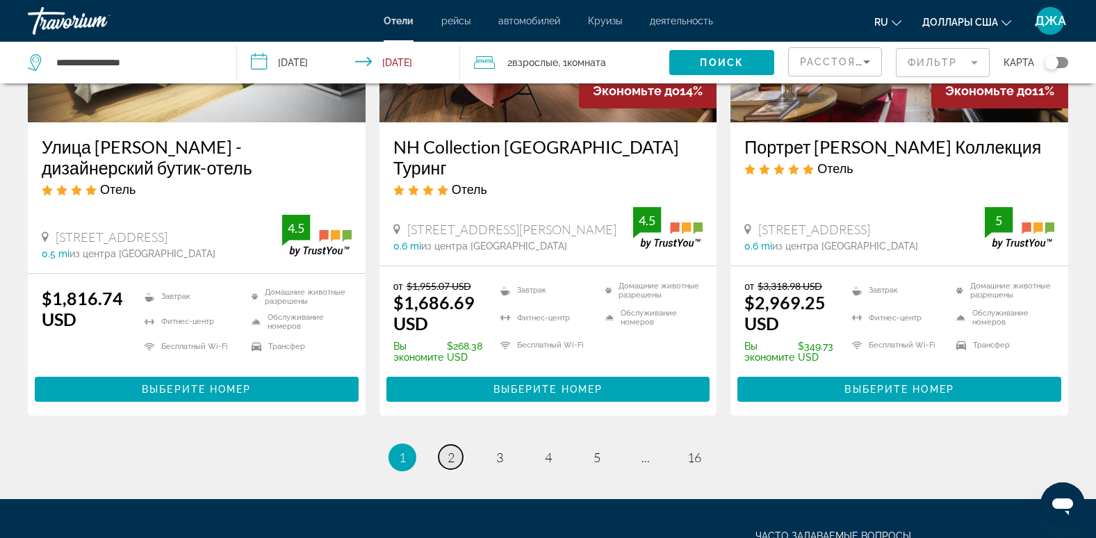
click at [453, 449] on span "2" at bounding box center [450, 456] width 7 height 15
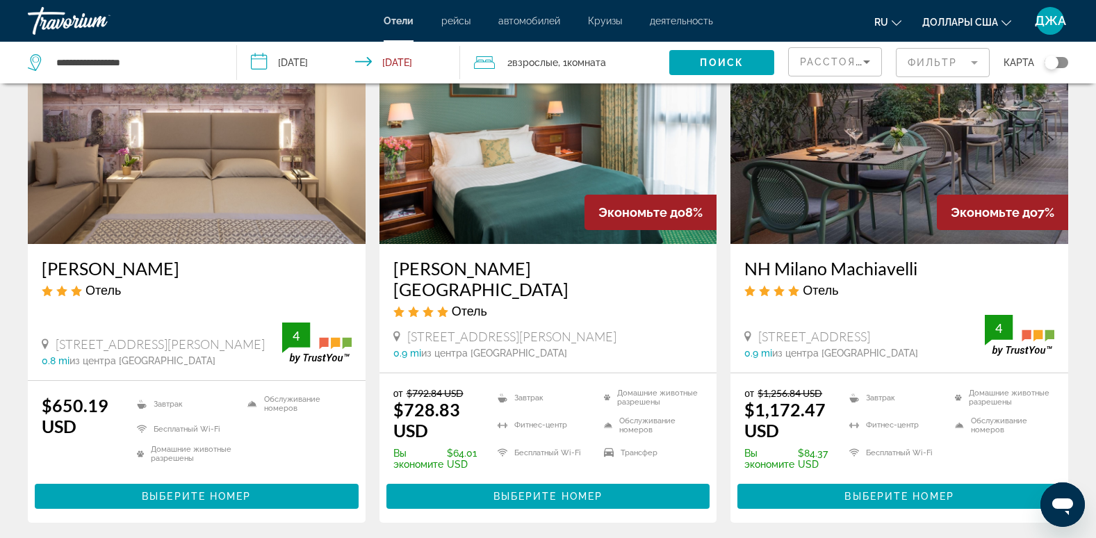
scroll to position [1778, 0]
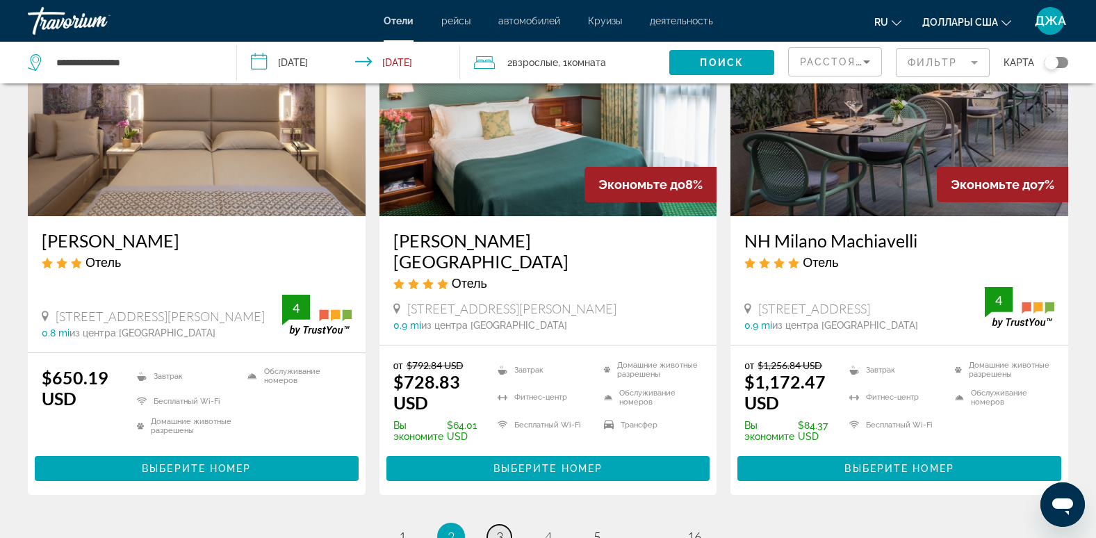
click at [495, 525] on link "страница 3" at bounding box center [499, 537] width 24 height 24
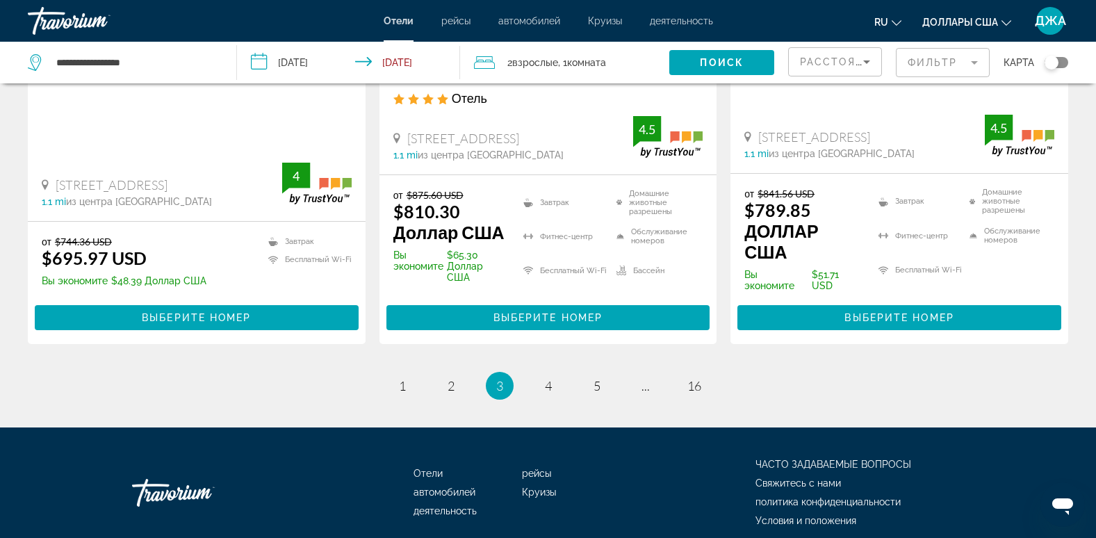
scroll to position [1945, 0]
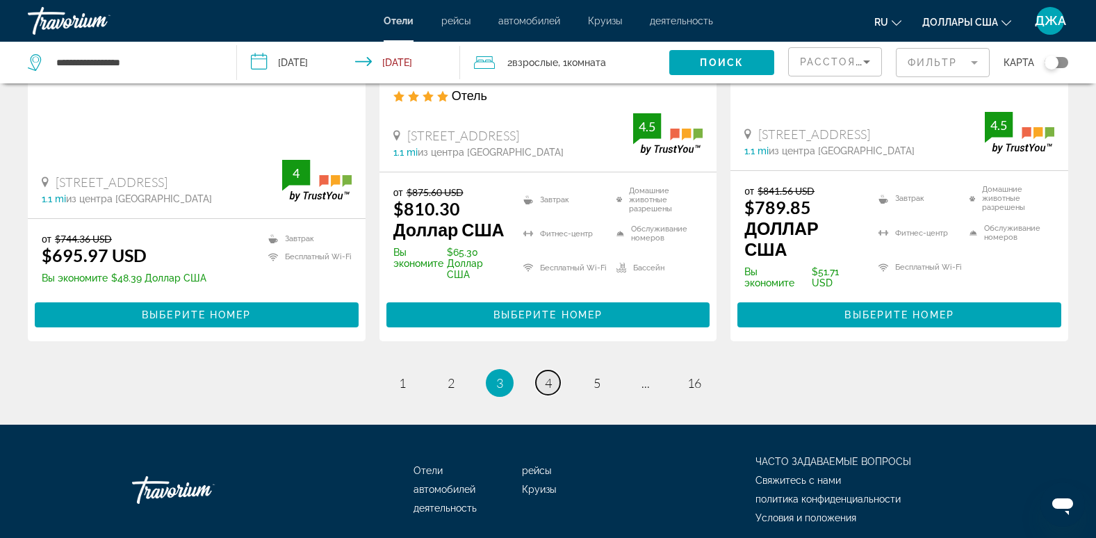
click at [548, 375] on span "4" at bounding box center [548, 382] width 7 height 15
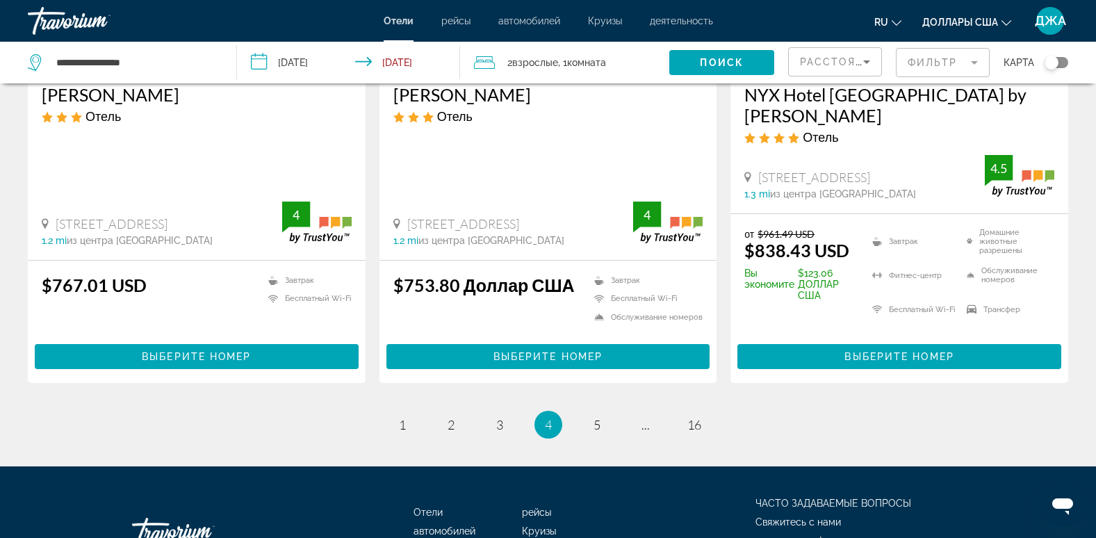
scroll to position [1890, 0]
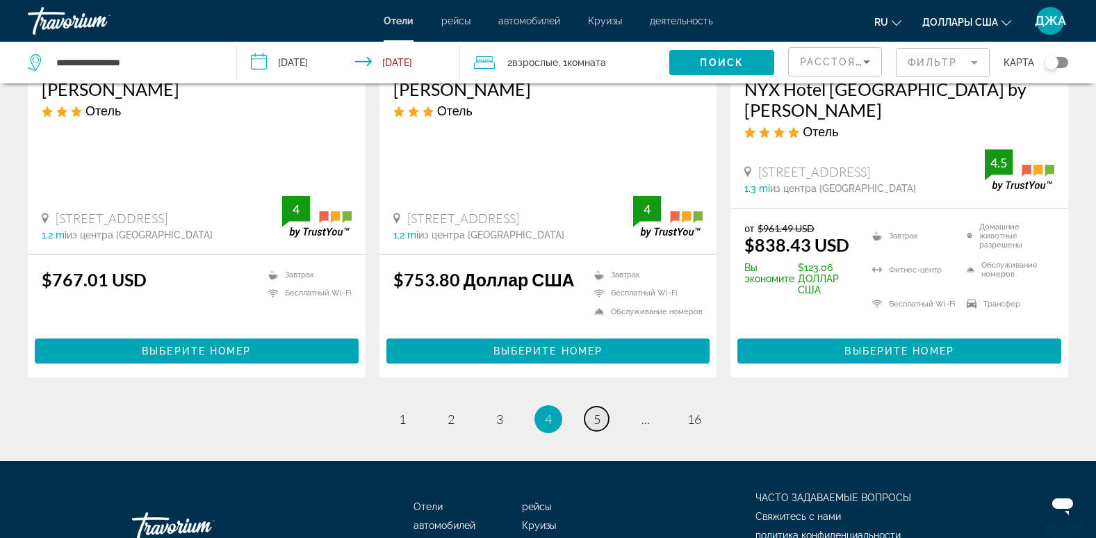
click at [597, 411] on span "5" at bounding box center [596, 418] width 7 height 15
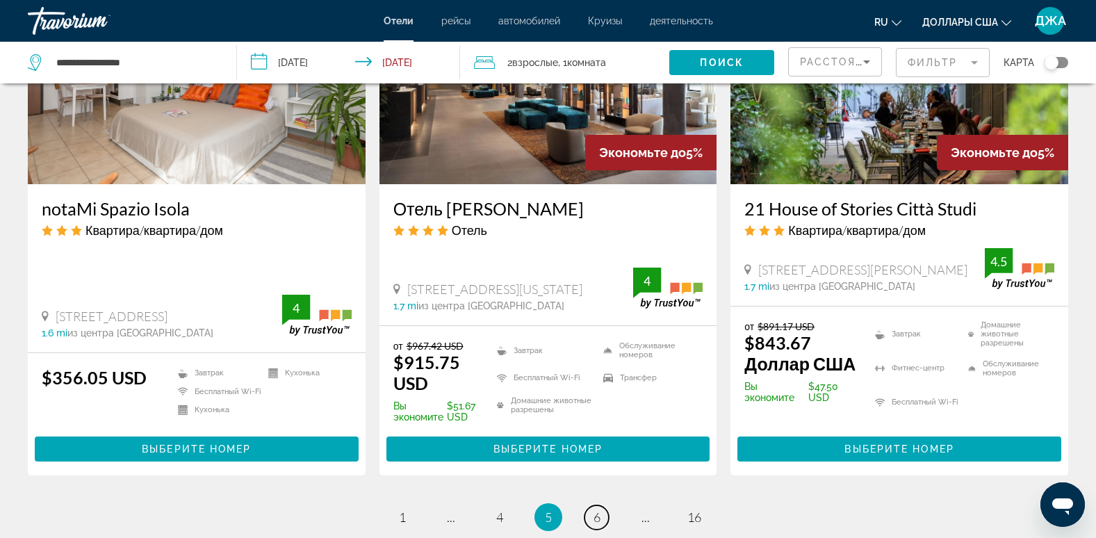
scroll to position [1751, 0]
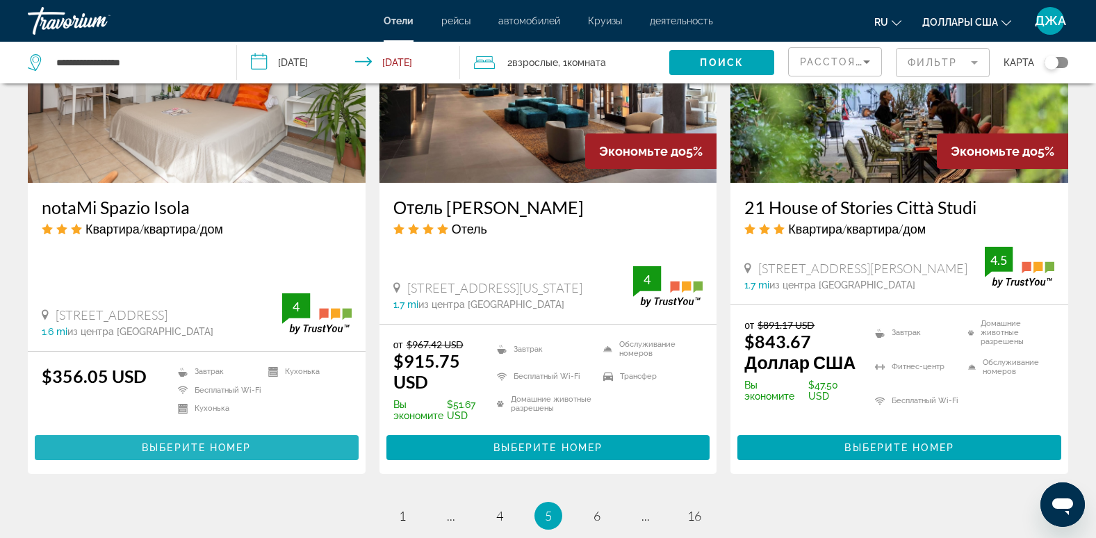
click at [210, 443] on span "Выберите номер" at bounding box center [196, 447] width 109 height 11
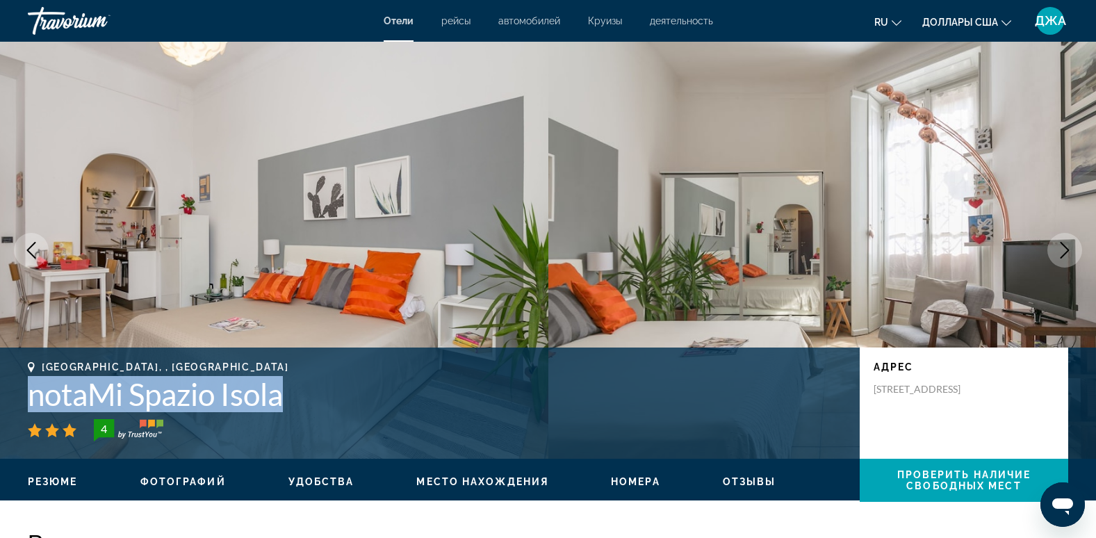
drag, startPoint x: 328, startPoint y: 406, endPoint x: 31, endPoint y: 398, distance: 296.8
click at [31, 398] on h1 "notaMi Spazio Isola" at bounding box center [437, 394] width 818 height 36
copy h1 "notaMi Spazio Isola"
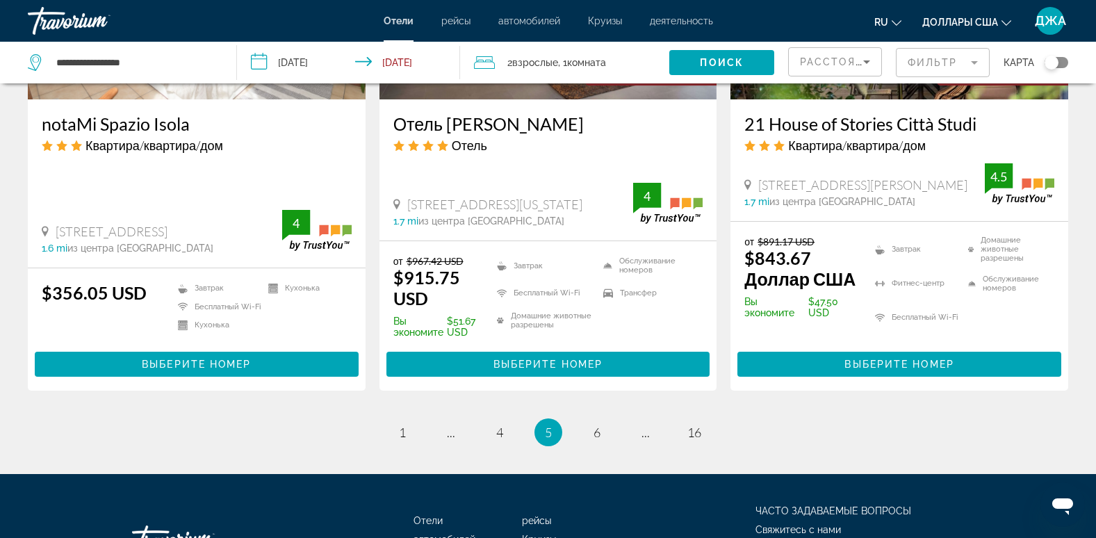
scroll to position [1940, 0]
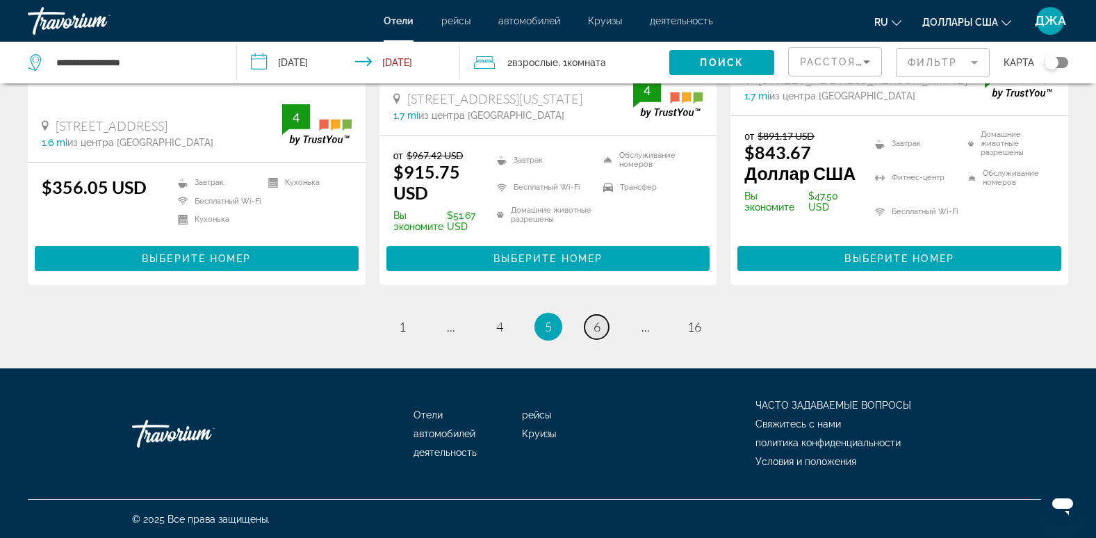
click at [591, 323] on link "страница 6" at bounding box center [596, 327] width 24 height 24
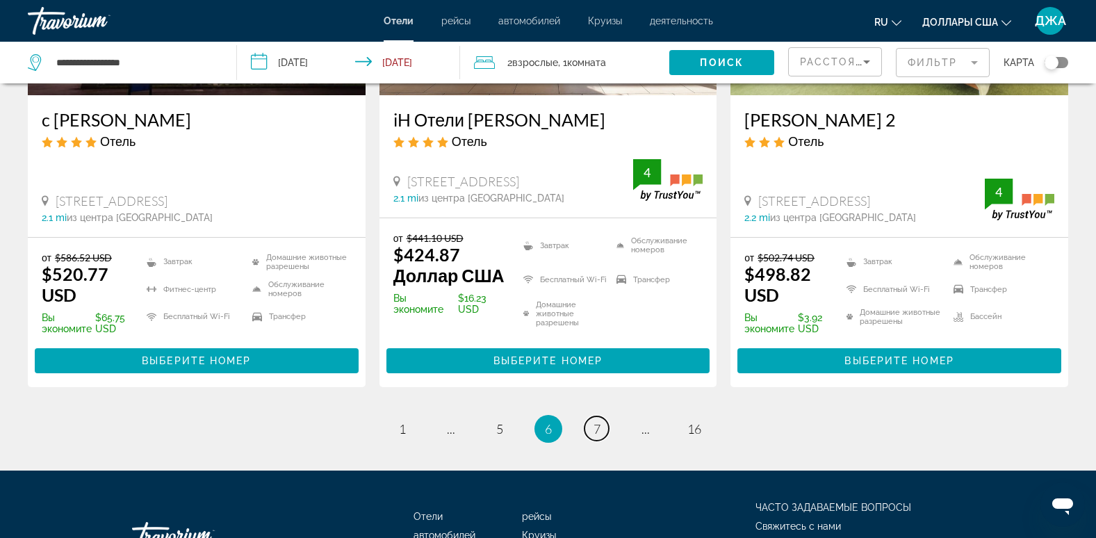
scroll to position [1862, 0]
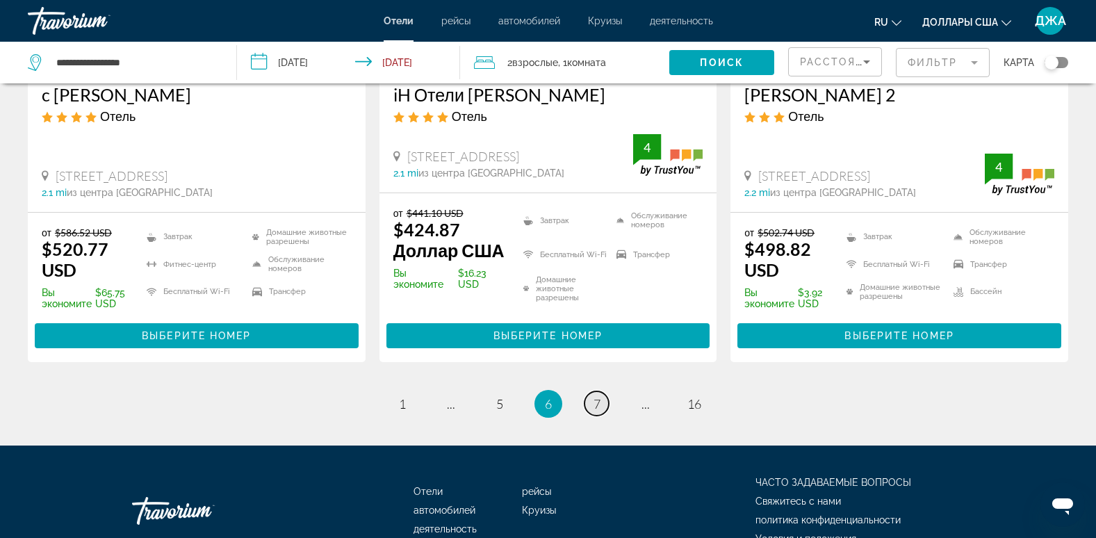
click at [594, 397] on span "7" at bounding box center [596, 403] width 7 height 15
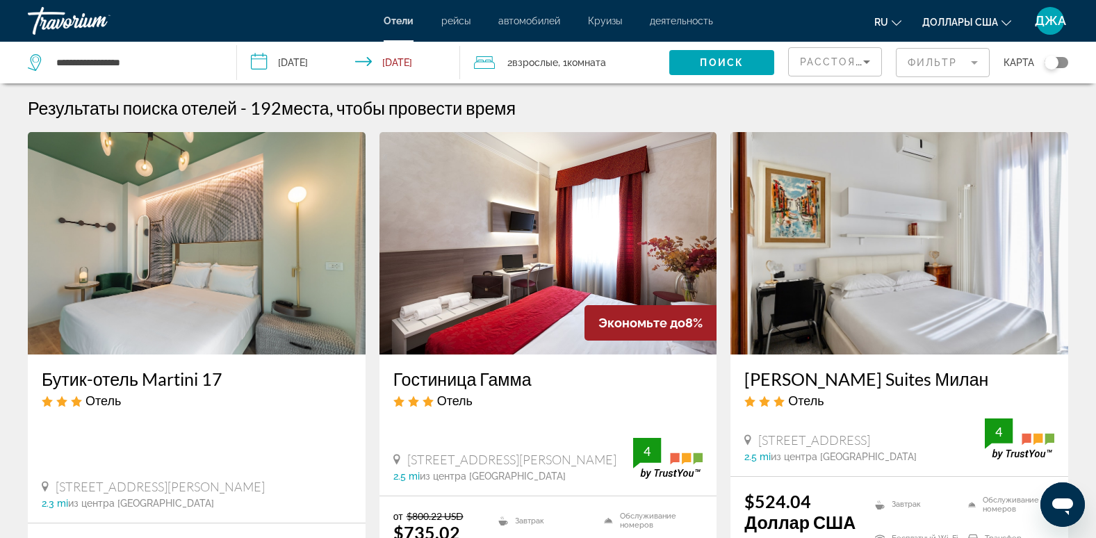
click at [850, 49] on div "Расстояние" at bounding box center [835, 67] width 70 height 39
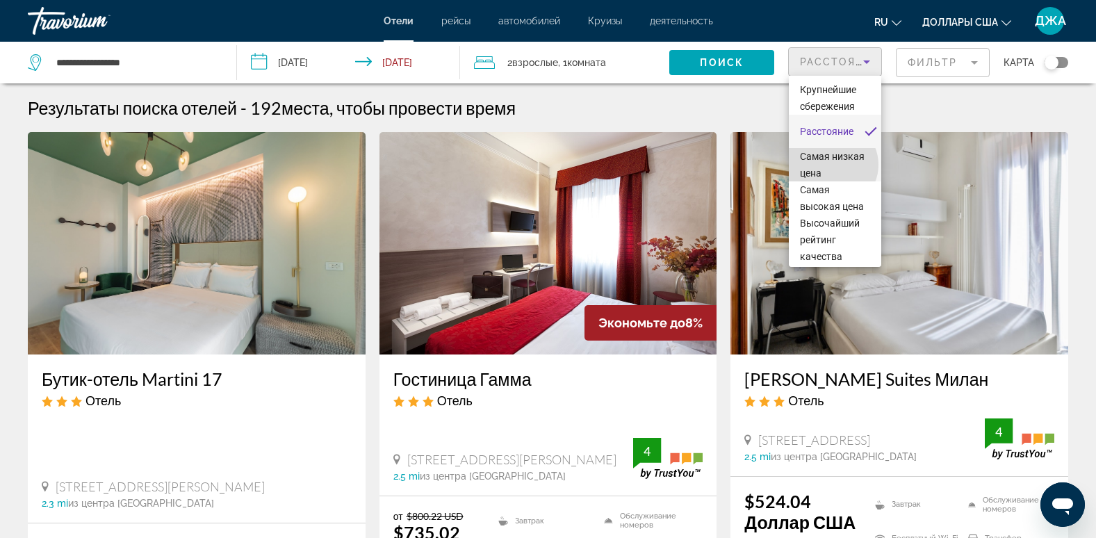
click at [832, 165] on span "Самая низкая цена" at bounding box center [835, 164] width 70 height 33
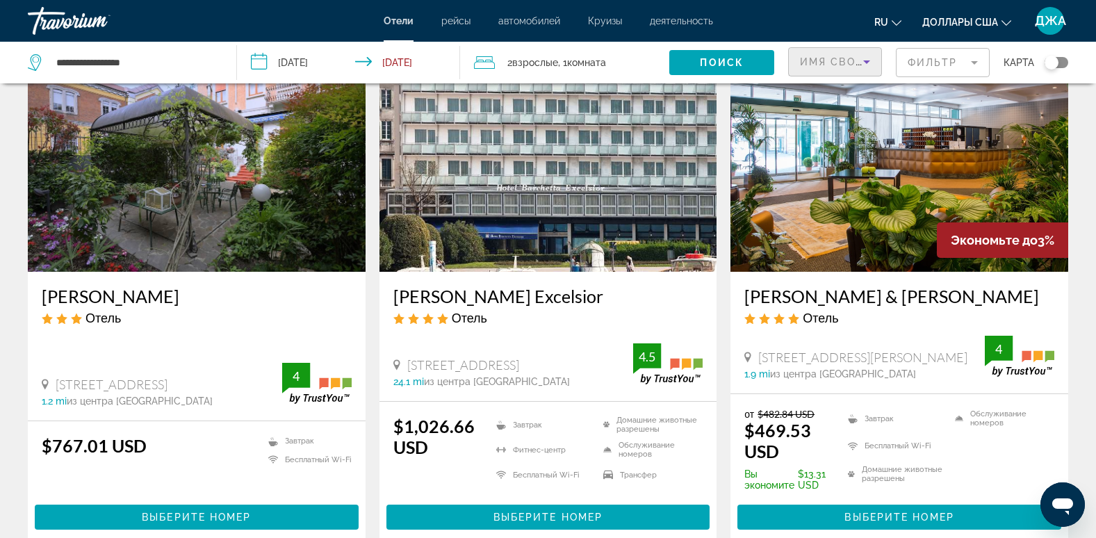
scroll to position [86, 0]
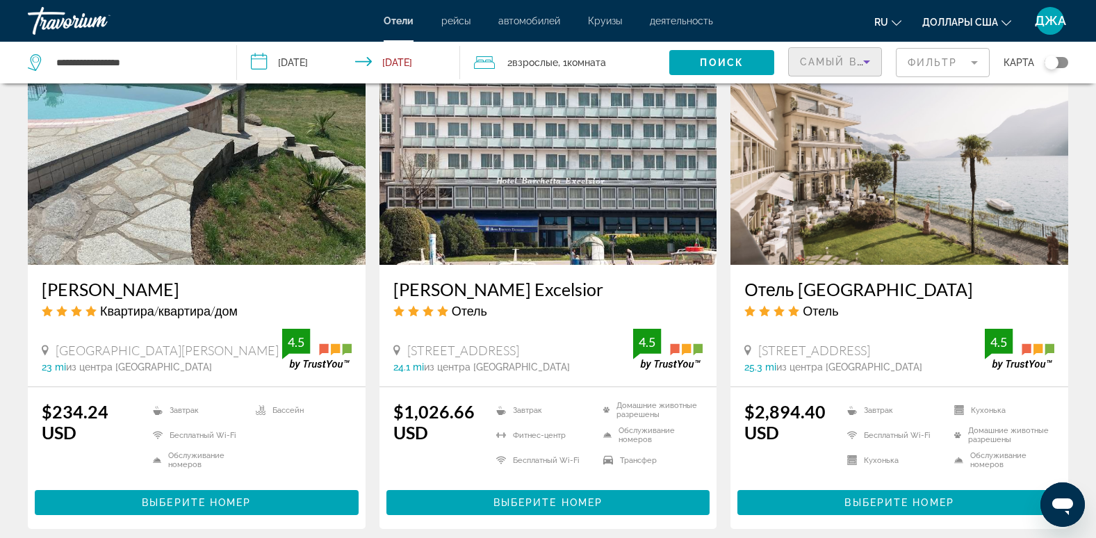
scroll to position [1132, 0]
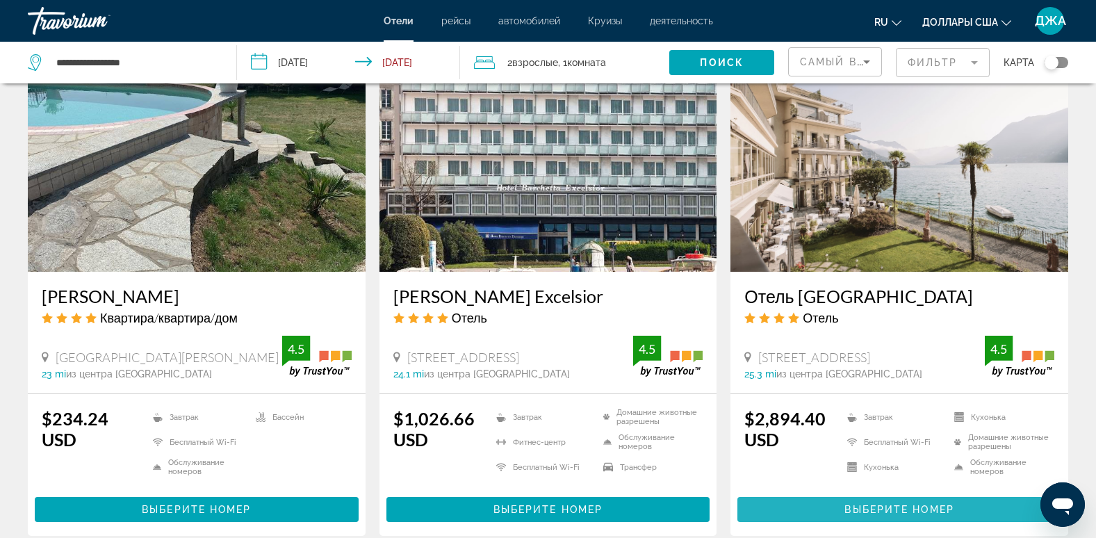
click at [922, 505] on span "Выберите номер" at bounding box center [898, 509] width 109 height 11
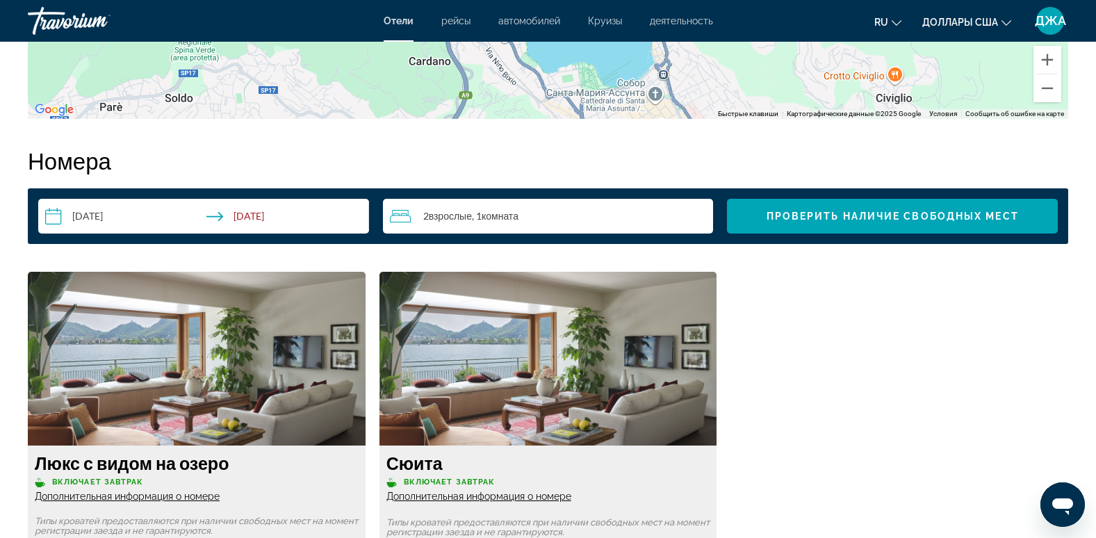
scroll to position [1667, 0]
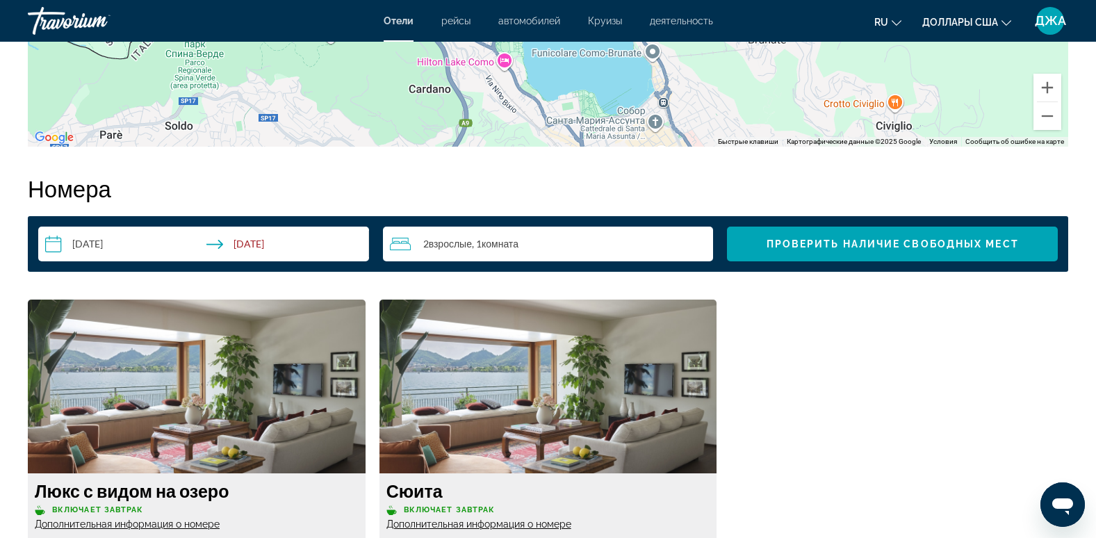
click at [273, 246] on input "**********" at bounding box center [206, 245] width 336 height 39
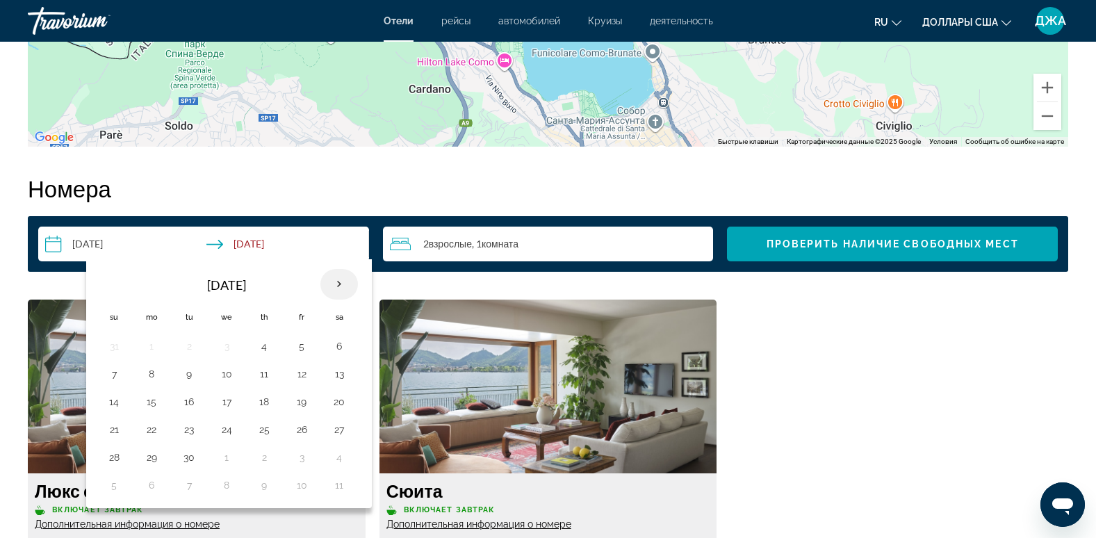
click at [340, 283] on th "Next month" at bounding box center [339, 284] width 38 height 31
click at [302, 429] on button "24" at bounding box center [301, 429] width 22 height 19
click at [302, 395] on button "17" at bounding box center [301, 401] width 22 height 19
type input "**********"
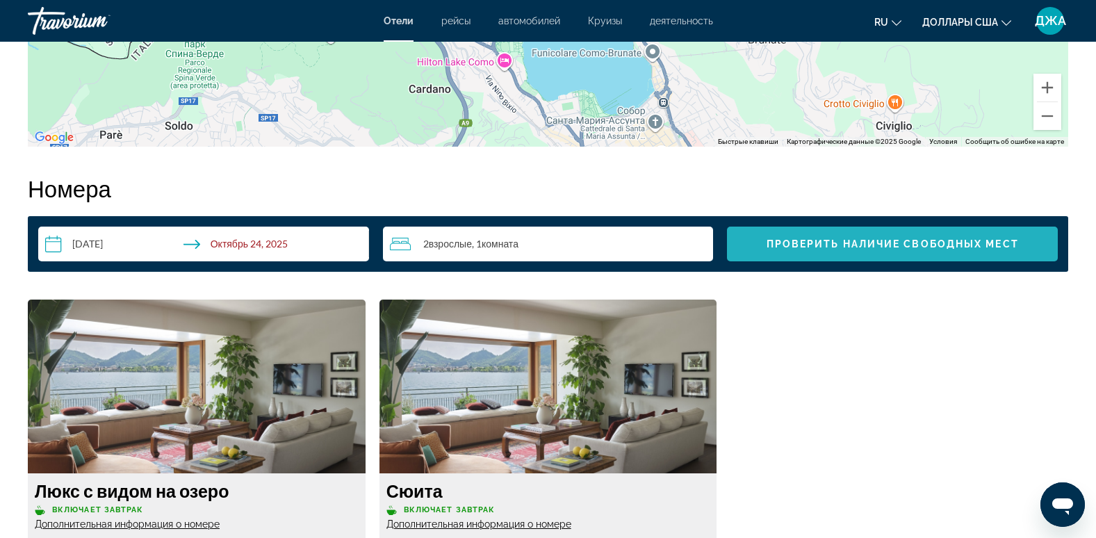
click at [873, 240] on span "Проверить наличие свободных мест" at bounding box center [892, 243] width 252 height 11
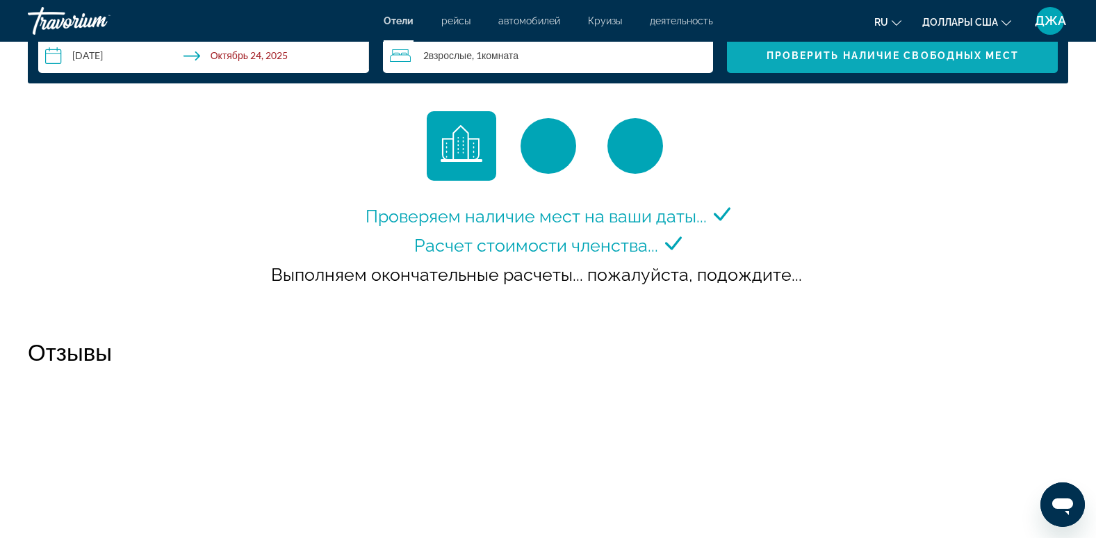
scroll to position [1856, 0]
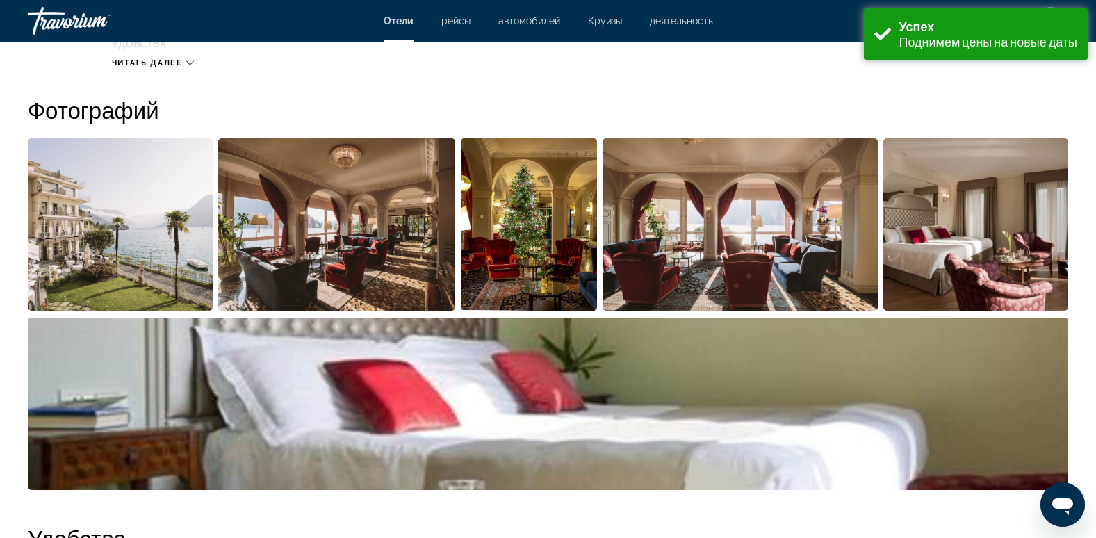
scroll to position [667, 0]
